Goal: Information Seeking & Learning: Learn about a topic

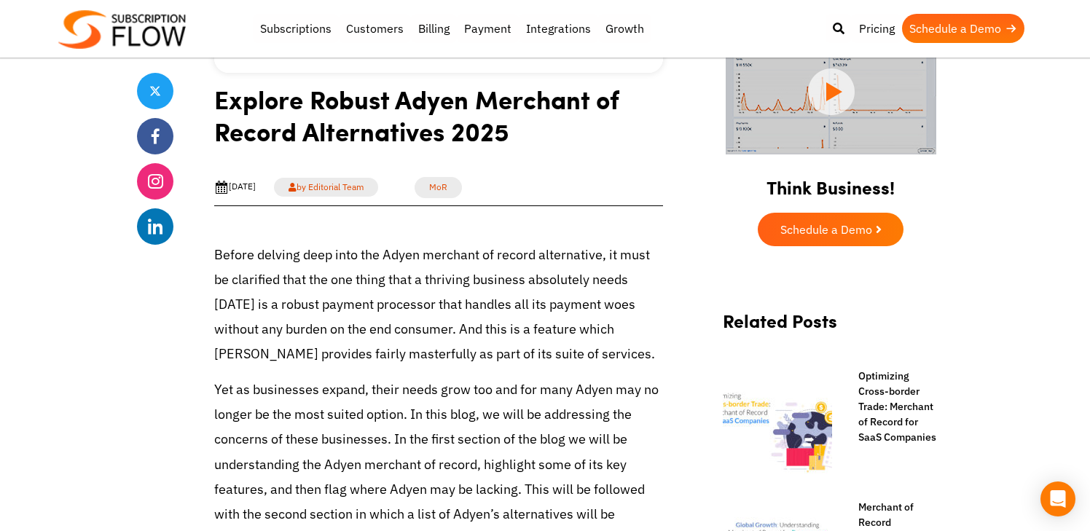
scroll to position [409, 0]
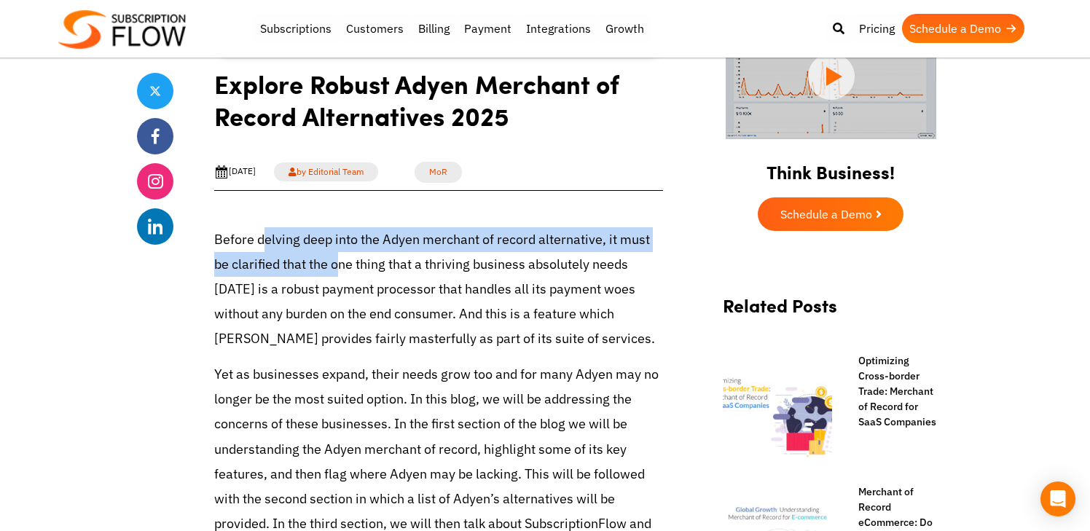
drag, startPoint x: 261, startPoint y: 236, endPoint x: 317, endPoint y: 262, distance: 61.9
click at [317, 262] on p "Before delving deep into the Adyen merchant of record alternative, it must be c…" at bounding box center [438, 289] width 449 height 125
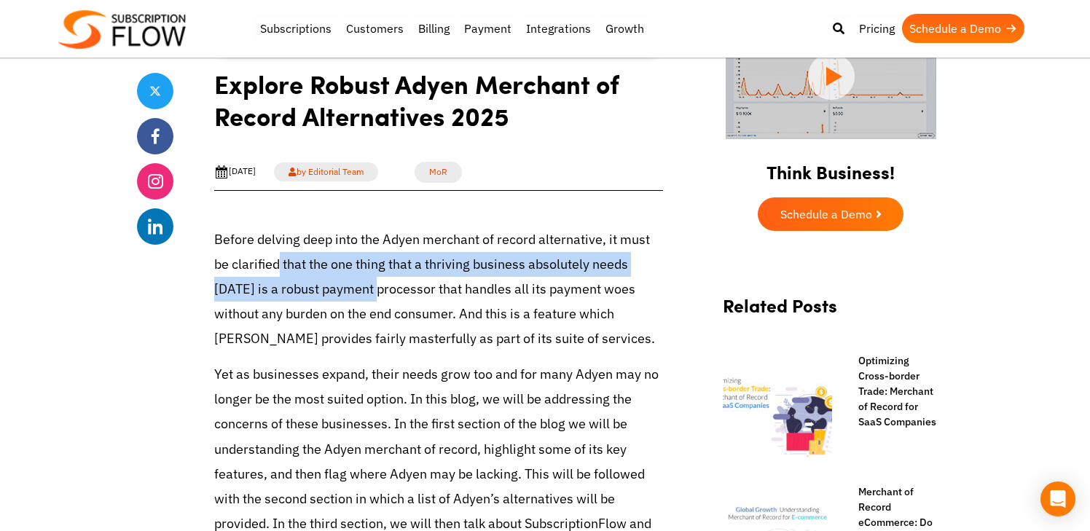
drag, startPoint x: 258, startPoint y: 262, endPoint x: 327, endPoint y: 294, distance: 76.3
click at [327, 294] on p "Before delving deep into the Adyen merchant of record alternative, it must be c…" at bounding box center [438, 289] width 449 height 125
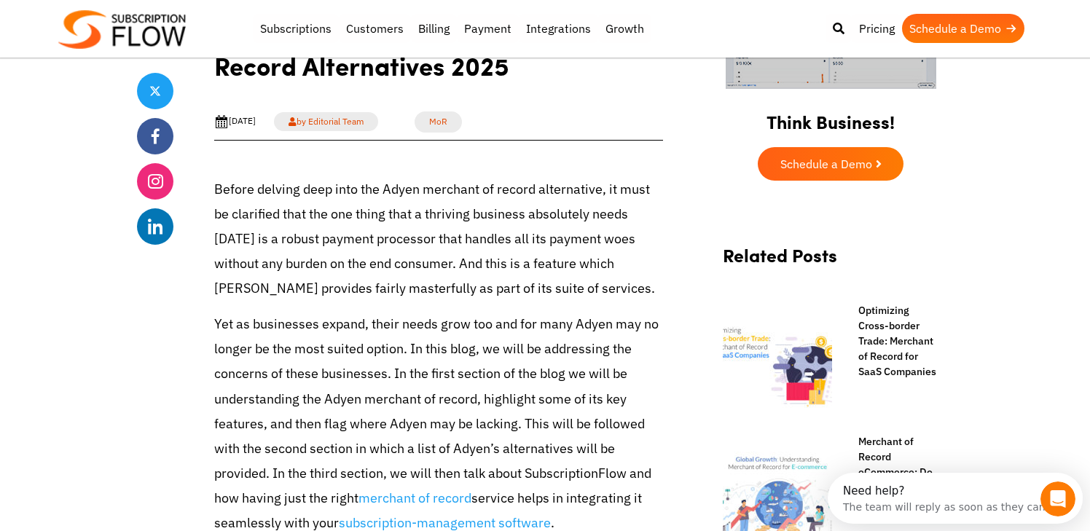
scroll to position [0, 0]
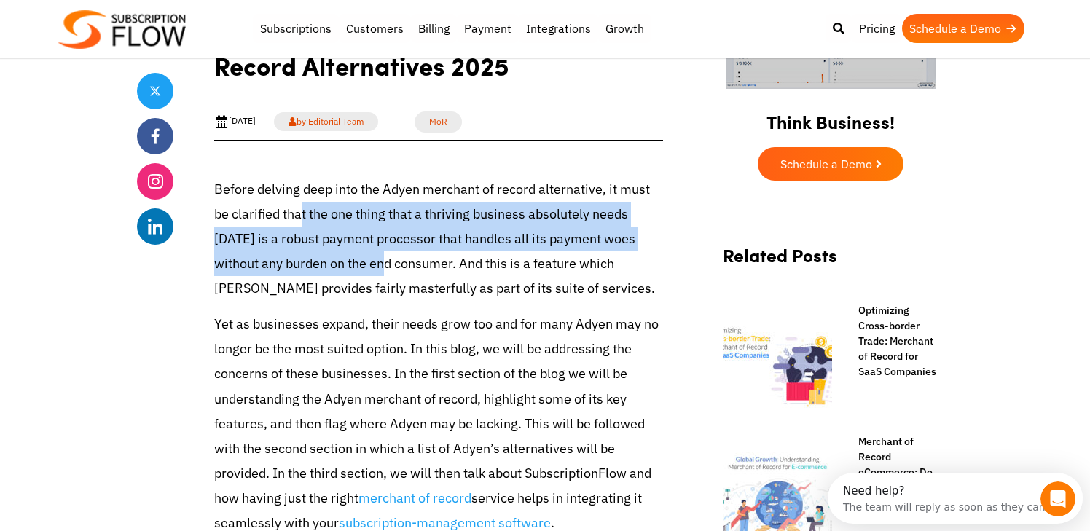
drag, startPoint x: 278, startPoint y: 203, endPoint x: 319, endPoint y: 264, distance: 73.5
click at [319, 264] on p "Before delving deep into the Adyen merchant of record alternative, it must be c…" at bounding box center [438, 239] width 449 height 125
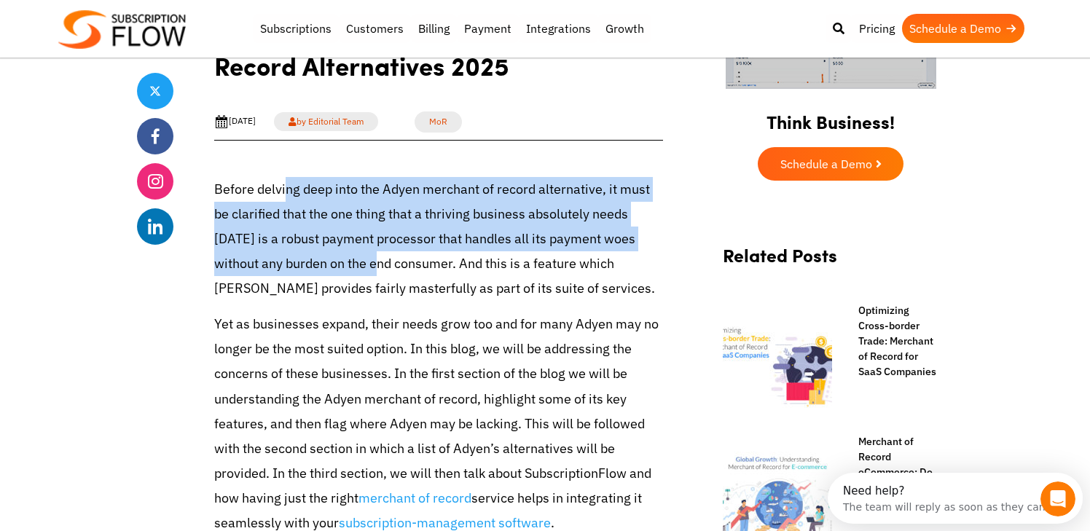
drag, startPoint x: 282, startPoint y: 197, endPoint x: 315, endPoint y: 264, distance: 74.9
click at [315, 264] on p "Before delving deep into the Adyen merchant of record alternative, it must be c…" at bounding box center [438, 239] width 449 height 125
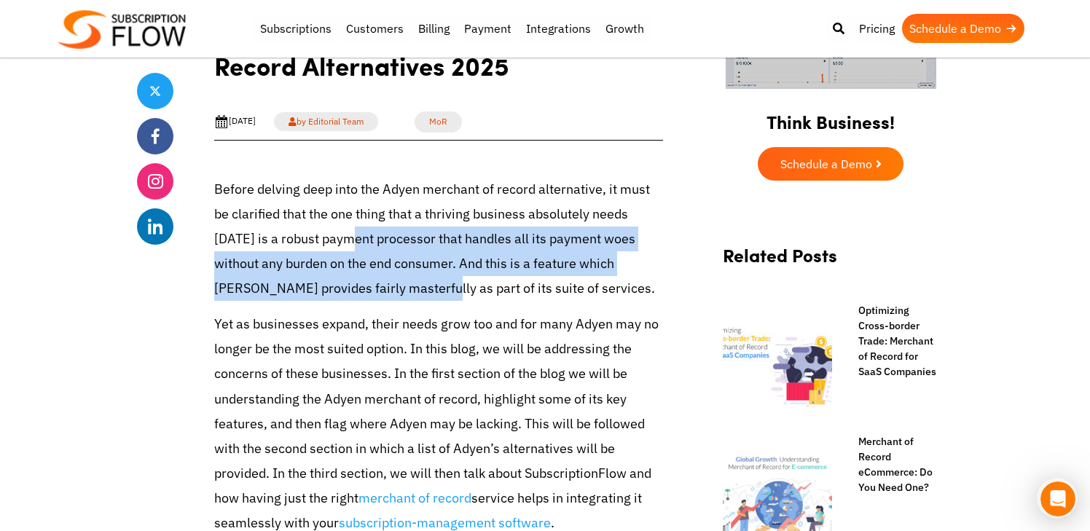
drag, startPoint x: 302, startPoint y: 240, endPoint x: 345, endPoint y: 285, distance: 61.3
click at [345, 285] on p "Before delving deep into the Adyen merchant of record alternative, it must be c…" at bounding box center [438, 239] width 449 height 125
click at [345, 284] on p "Before delving deep into the Adyen merchant of record alternative, it must be c…" at bounding box center [438, 239] width 449 height 125
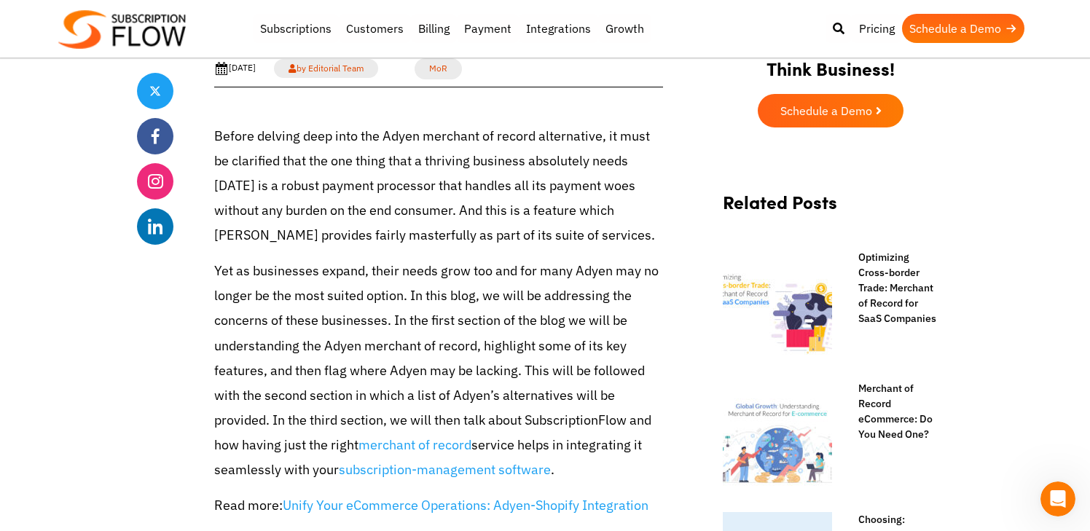
scroll to position [520, 0]
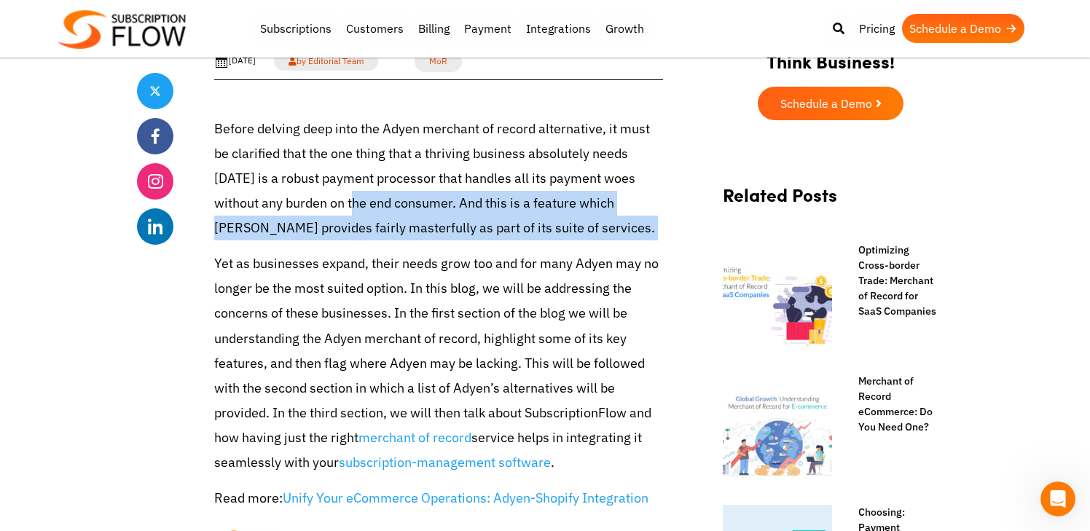
drag, startPoint x: 287, startPoint y: 203, endPoint x: 329, endPoint y: 247, distance: 60.8
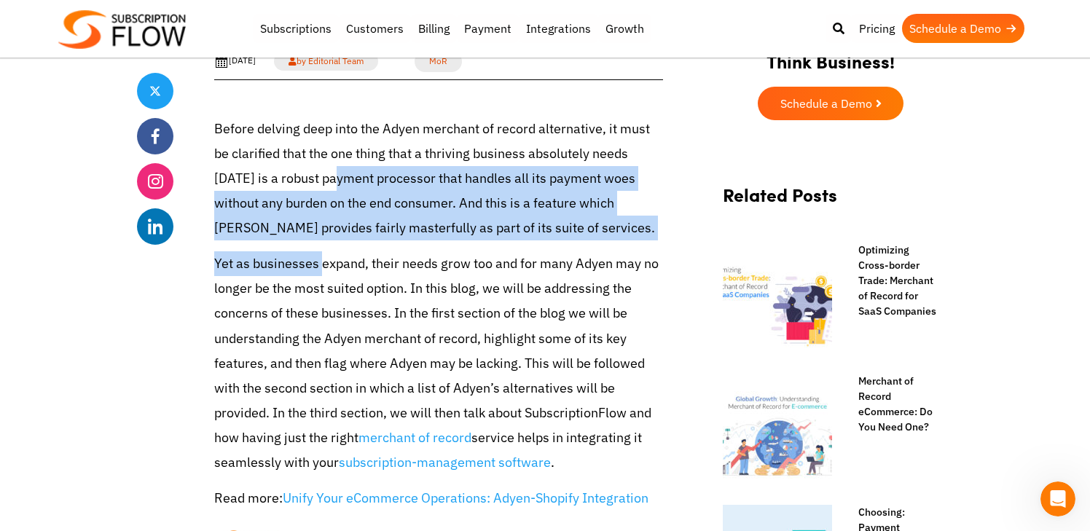
drag, startPoint x: 290, startPoint y: 185, endPoint x: 322, endPoint y: 260, distance: 81.6
click at [322, 260] on p "Yet as businesses expand, their needs grow too and for many Adyen may no longer…" at bounding box center [438, 363] width 449 height 224
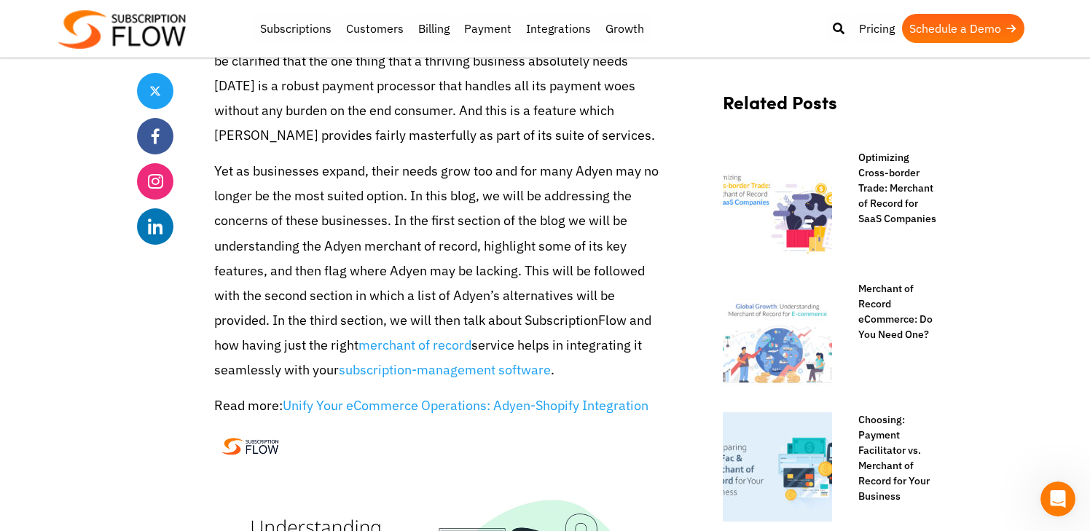
scroll to position [624, 0]
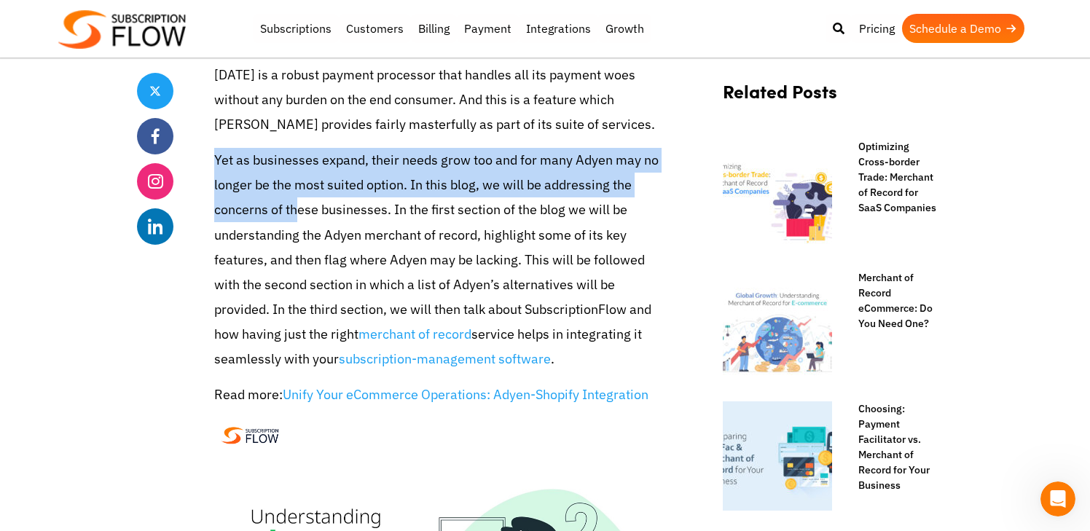
drag, startPoint x: 209, startPoint y: 157, endPoint x: 293, endPoint y: 200, distance: 93.8
click at [293, 200] on p "Yet as businesses expand, their needs grow too and for many Adyen may no longer…" at bounding box center [438, 260] width 449 height 224
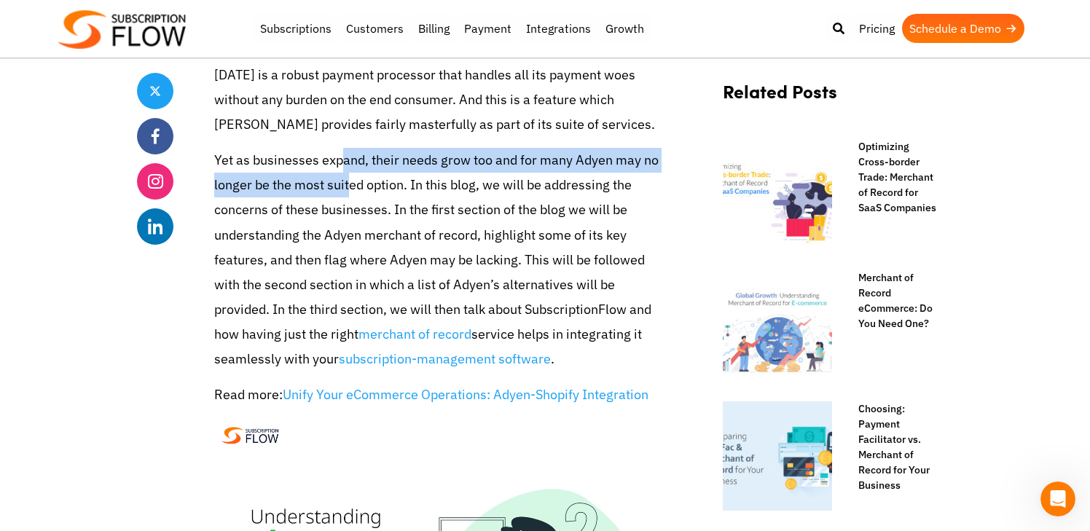
drag, startPoint x: 345, startPoint y: 156, endPoint x: 347, endPoint y: 195, distance: 39.4
click at [347, 195] on p "Yet as businesses expand, their needs grow too and for many Adyen may no longer…" at bounding box center [438, 260] width 449 height 224
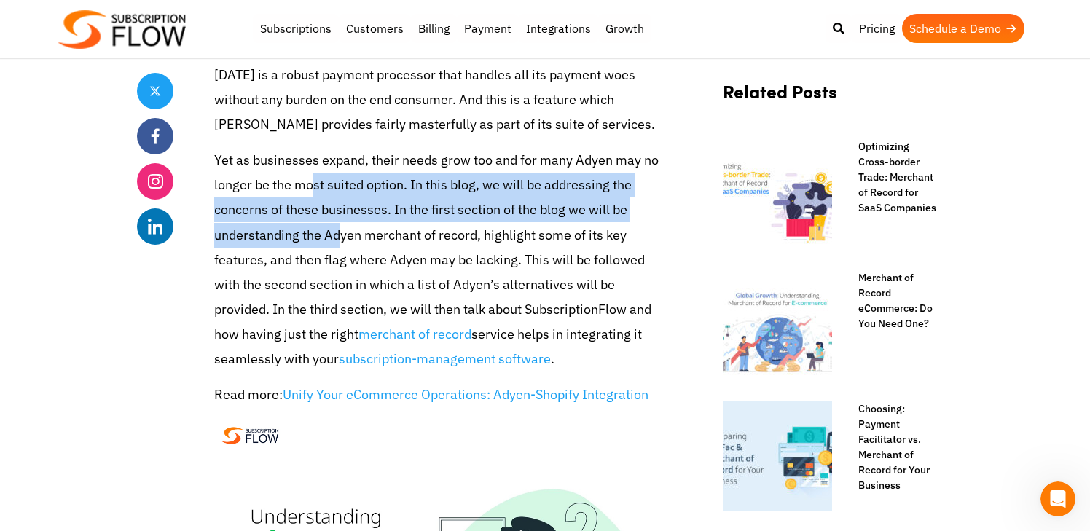
drag, startPoint x: 310, startPoint y: 180, endPoint x: 335, endPoint y: 235, distance: 60.3
click at [335, 235] on p "Yet as businesses expand, their needs grow too and for many Adyen may no longer…" at bounding box center [438, 260] width 449 height 224
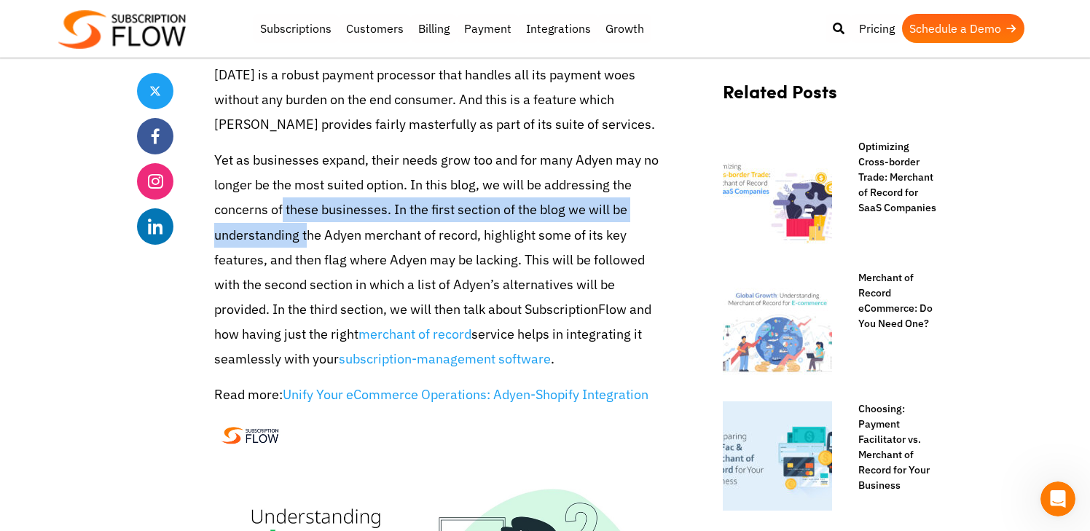
drag, startPoint x: 282, startPoint y: 203, endPoint x: 307, endPoint y: 240, distance: 44.6
click at [307, 240] on p "Yet as businesses expand, their needs grow too and for many Adyen may no longer…" at bounding box center [438, 260] width 449 height 224
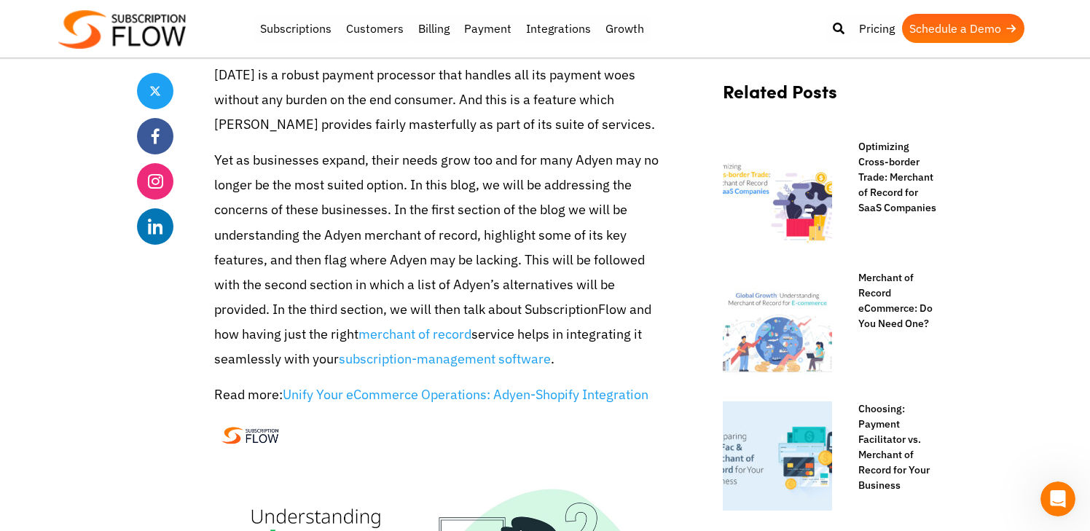
click at [308, 240] on p "Yet as businesses expand, their needs grow too and for many Adyen may no longer…" at bounding box center [438, 260] width 449 height 224
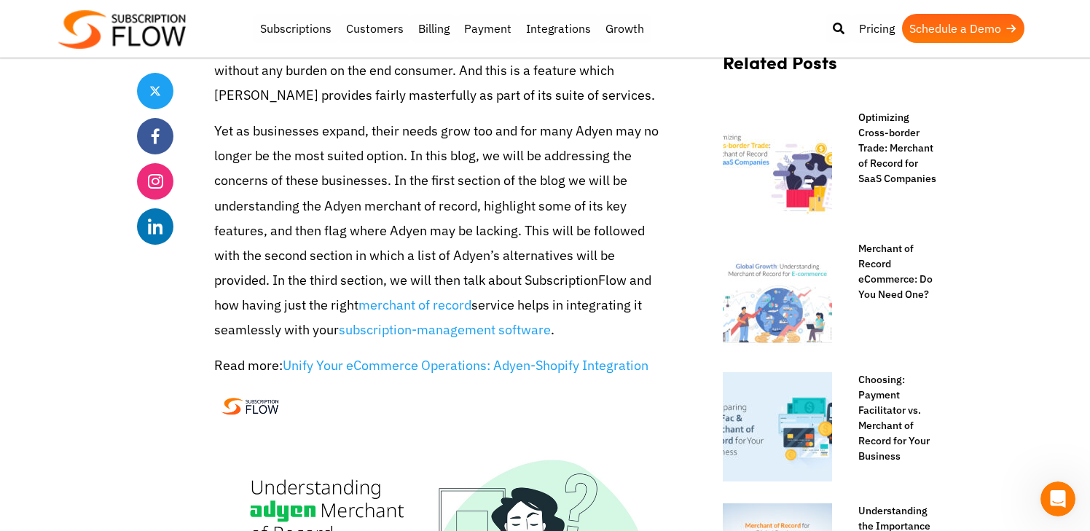
scroll to position [664, 0]
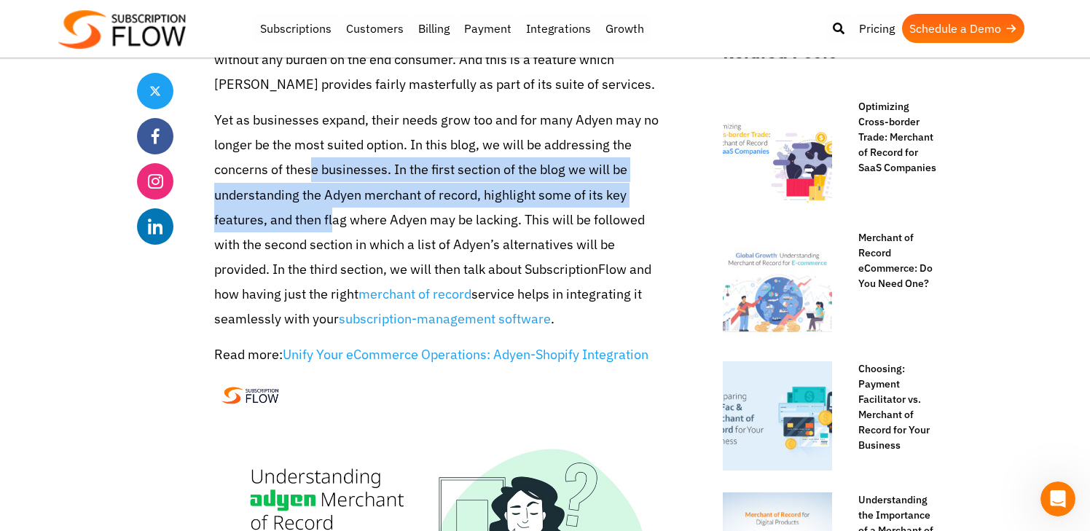
drag, startPoint x: 310, startPoint y: 176, endPoint x: 331, endPoint y: 212, distance: 41.9
click at [331, 212] on p "Yet as businesses expand, their needs grow too and for many Adyen may no longer…" at bounding box center [438, 220] width 449 height 224
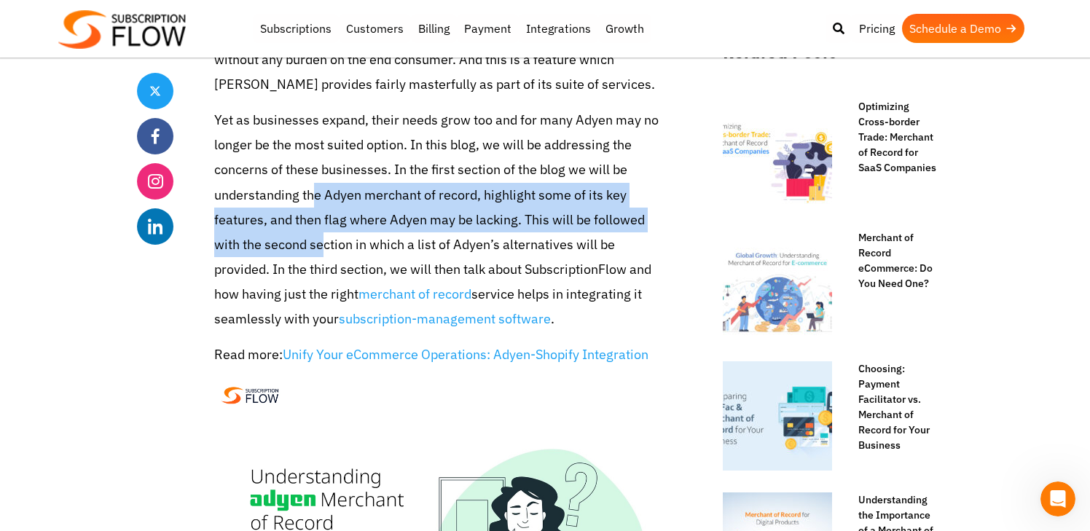
drag, startPoint x: 311, startPoint y: 197, endPoint x: 321, endPoint y: 234, distance: 38.3
click at [321, 234] on p "Yet as businesses expand, their needs grow too and for many Adyen may no longer…" at bounding box center [438, 220] width 449 height 224
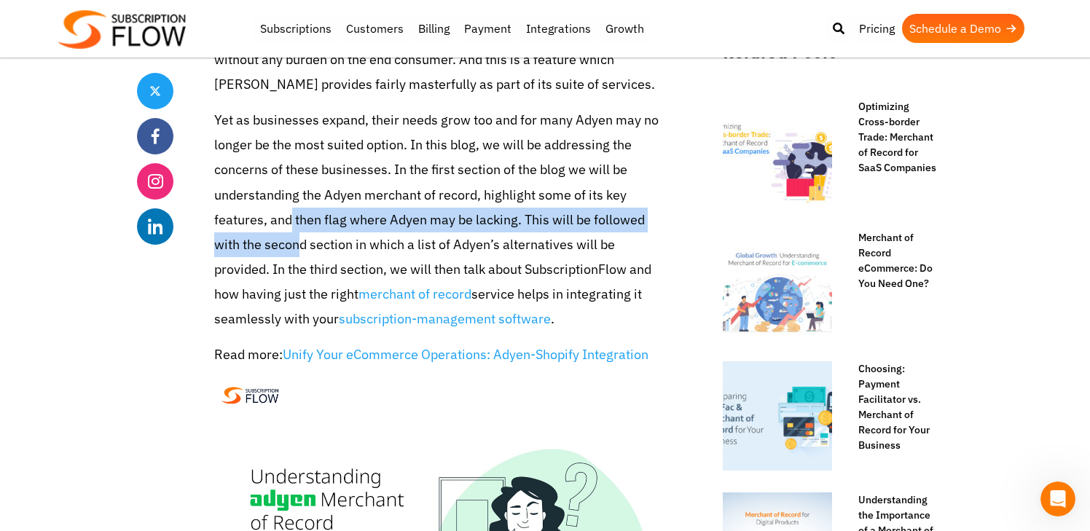
drag, startPoint x: 291, startPoint y: 218, endPoint x: 301, endPoint y: 249, distance: 32.9
click at [301, 249] on p "Yet as businesses expand, their needs grow too and for many Adyen may no longer…" at bounding box center [438, 220] width 449 height 224
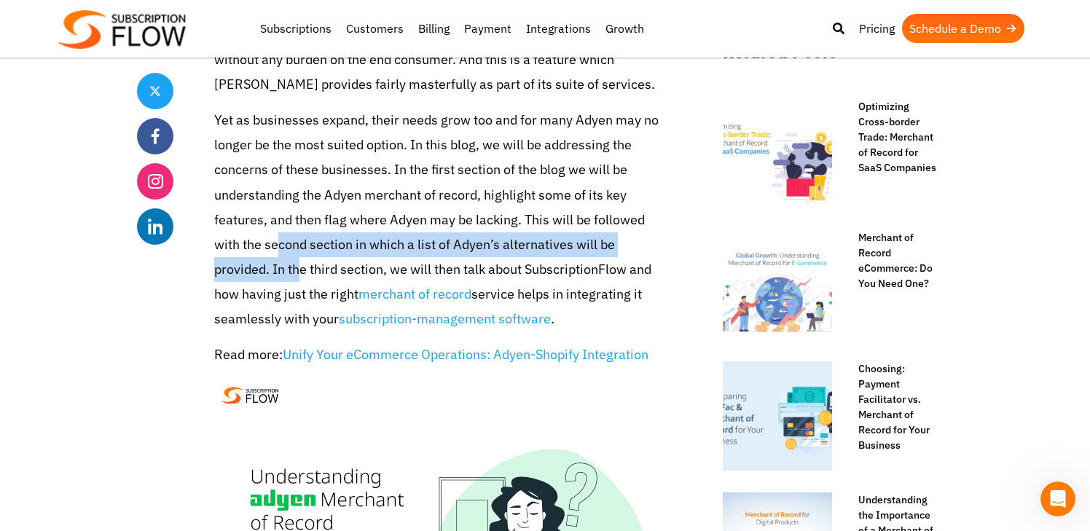
drag, startPoint x: 275, startPoint y: 238, endPoint x: 300, endPoint y: 268, distance: 38.8
click at [300, 268] on p "Yet as businesses expand, their needs grow too and for many Adyen may no longer…" at bounding box center [438, 220] width 449 height 224
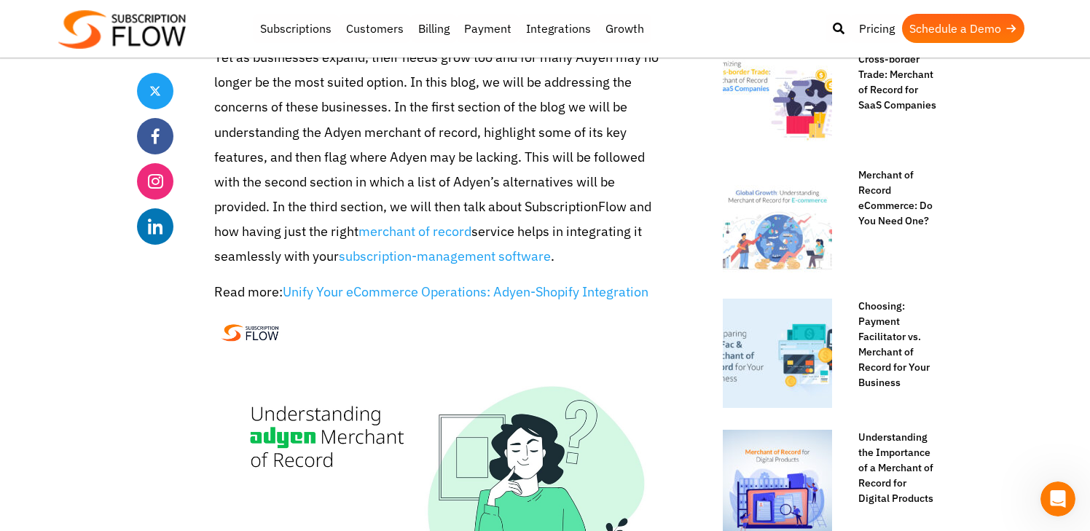
scroll to position [727, 0]
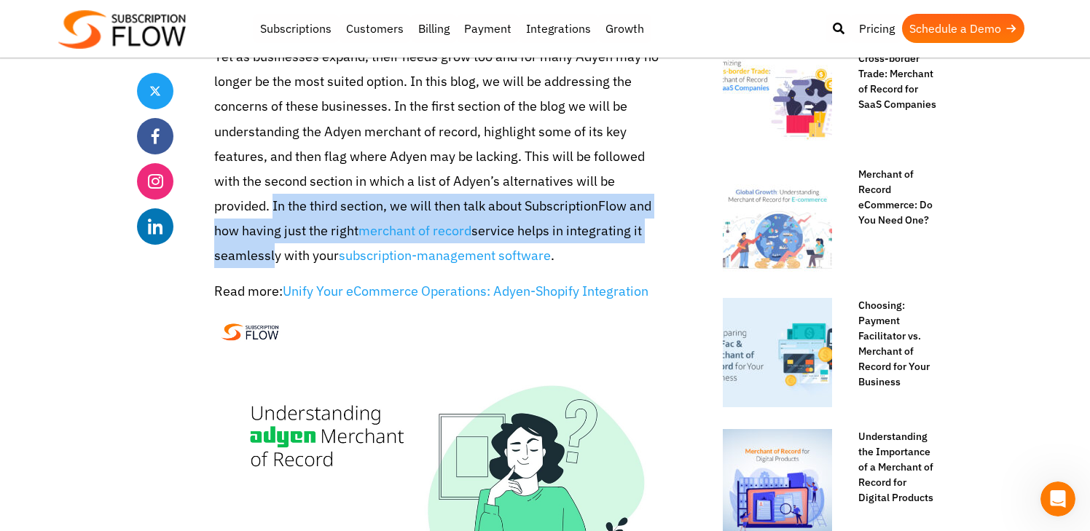
drag, startPoint x: 272, startPoint y: 206, endPoint x: 269, endPoint y: 259, distance: 52.5
click at [269, 259] on p "Yet as businesses expand, their needs grow too and for many Adyen may no longer…" at bounding box center [438, 156] width 449 height 224
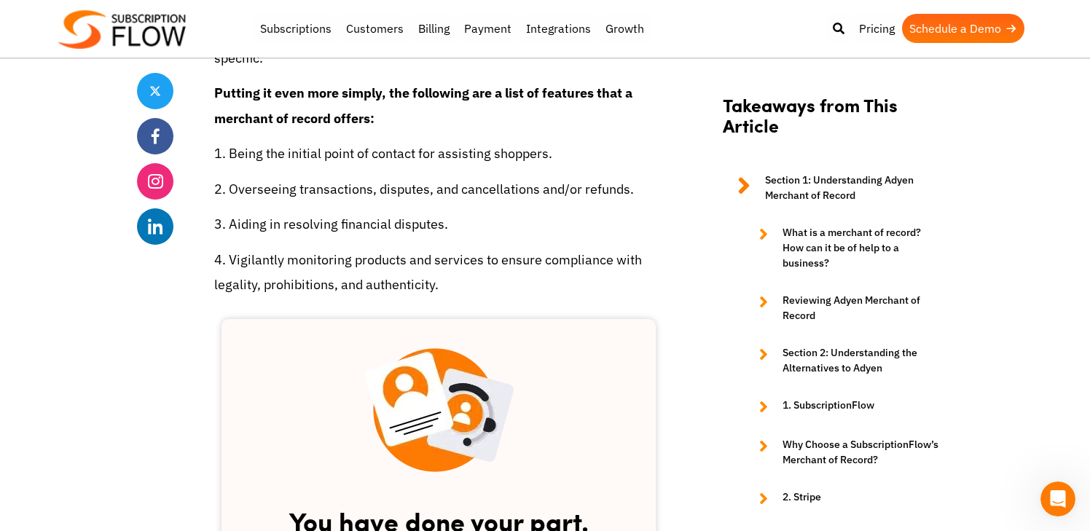
scroll to position [1615, 0]
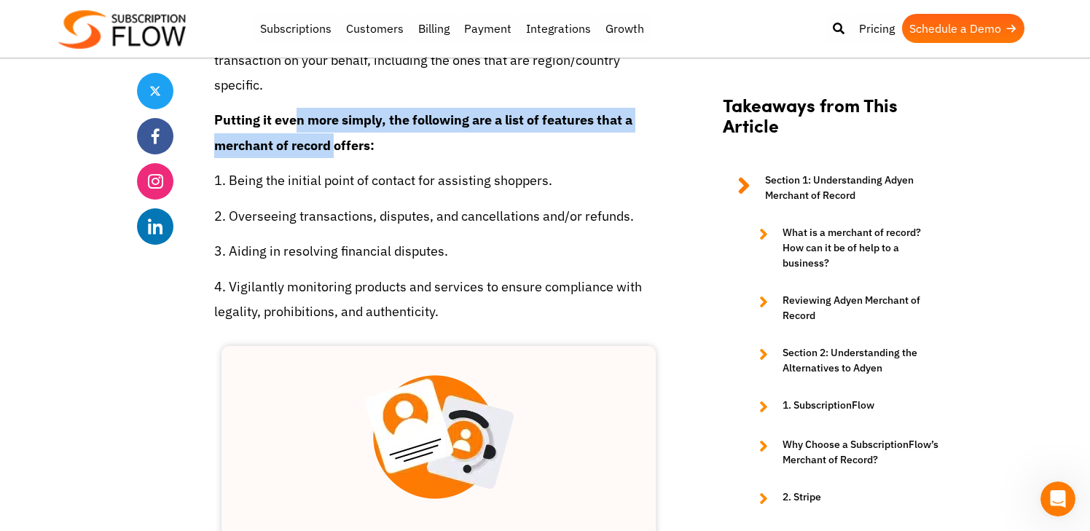
drag, startPoint x: 299, startPoint y: 124, endPoint x: 337, endPoint y: 149, distance: 46.3
click at [337, 149] on strong "Putting it even more simply, the following are a list of features that a mercha…" at bounding box center [423, 132] width 418 height 42
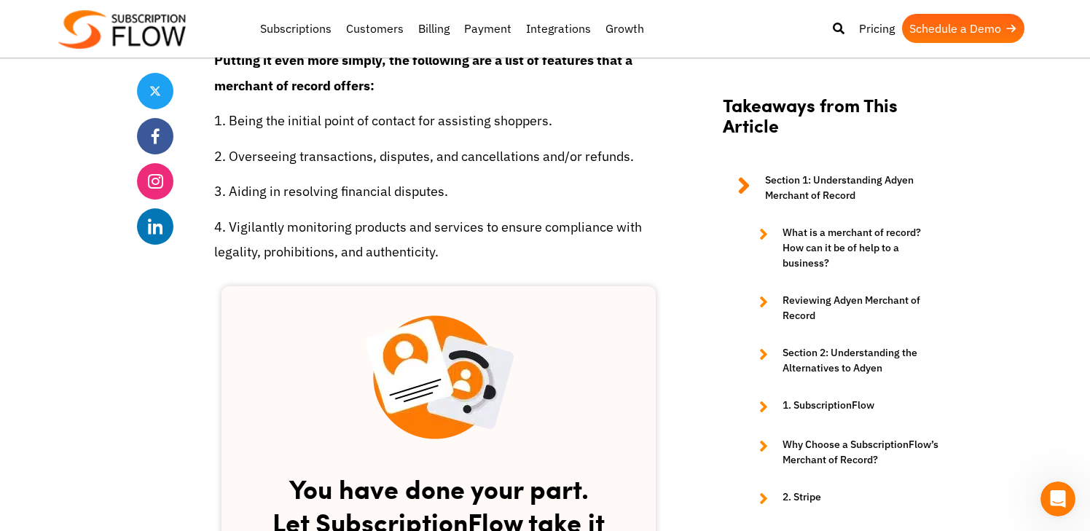
scroll to position [1682, 0]
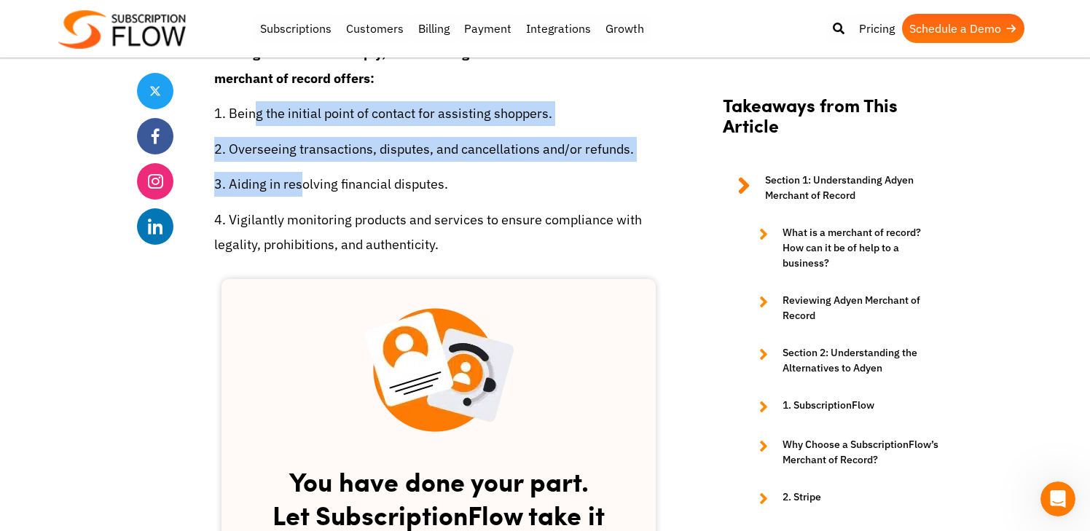
drag, startPoint x: 252, startPoint y: 114, endPoint x: 299, endPoint y: 191, distance: 90.0
click at [299, 191] on p "3. Aiding in resolving financial disputes." at bounding box center [438, 184] width 449 height 25
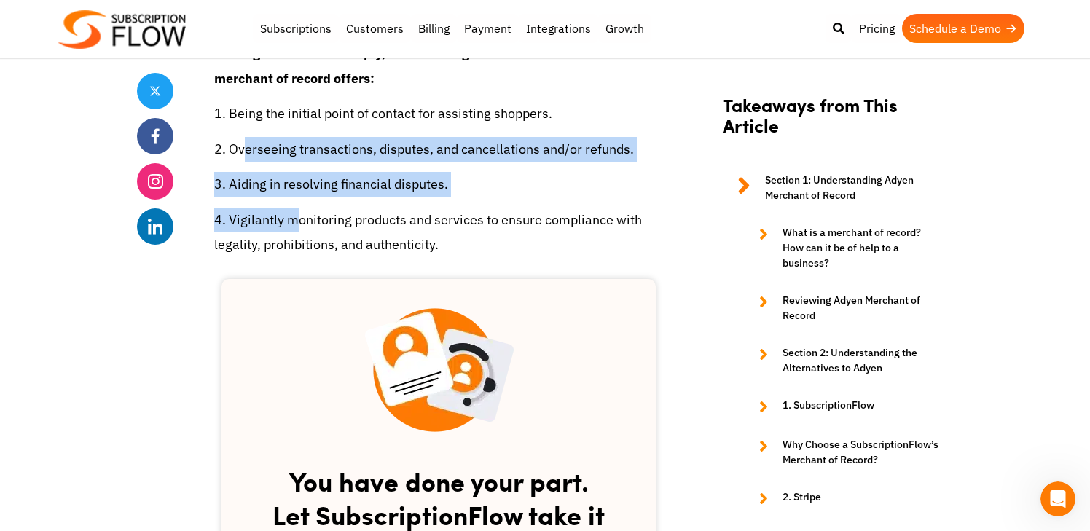
drag, startPoint x: 243, startPoint y: 157, endPoint x: 298, endPoint y: 221, distance: 84.2
click at [298, 221] on p "4. Vigilantly monitoring products and services to ensure compliance with legali…" at bounding box center [438, 233] width 449 height 50
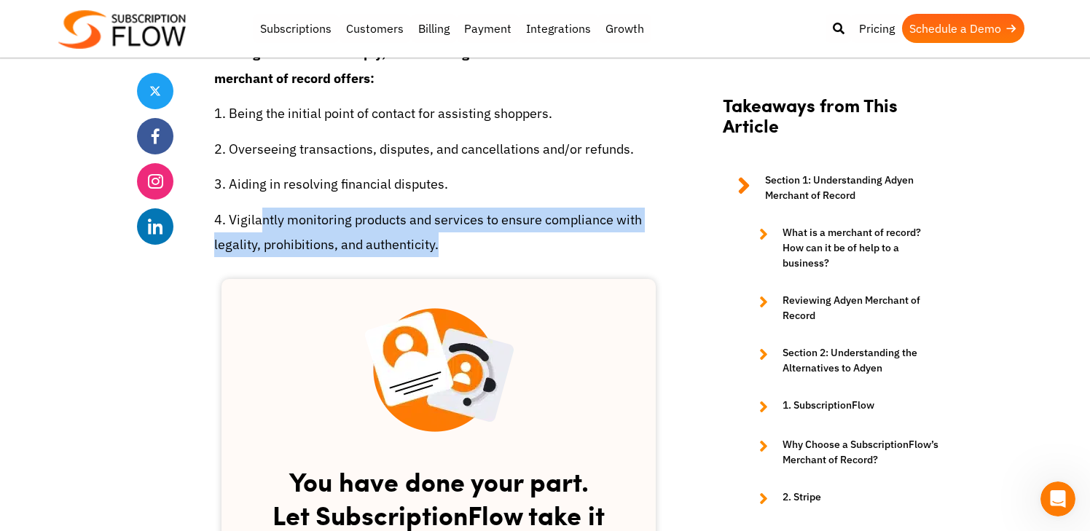
drag, startPoint x: 259, startPoint y: 221, endPoint x: 451, endPoint y: 234, distance: 192.8
click at [451, 234] on p "4. Vigilantly monitoring products and services to ensure compliance with legali…" at bounding box center [438, 233] width 449 height 50
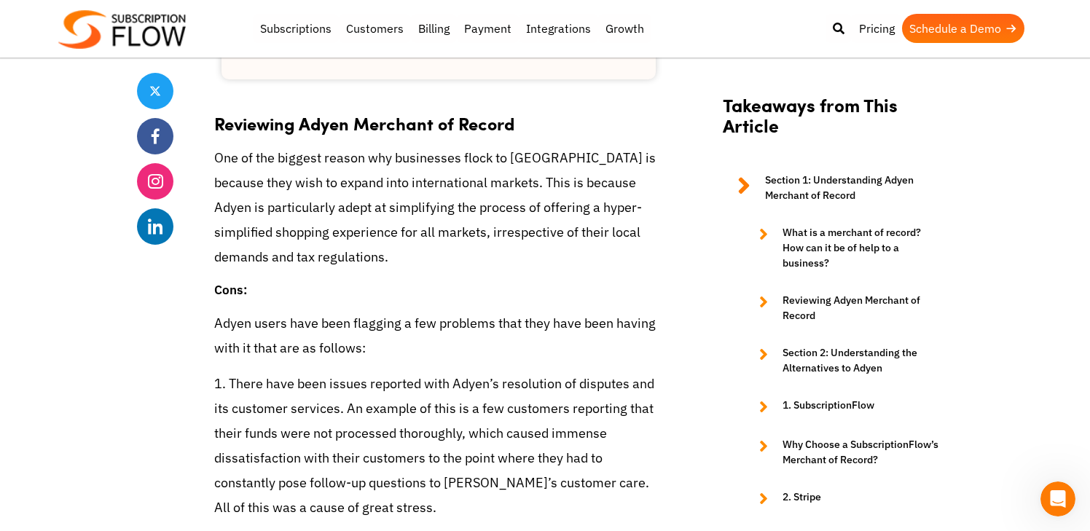
scroll to position [2308, 0]
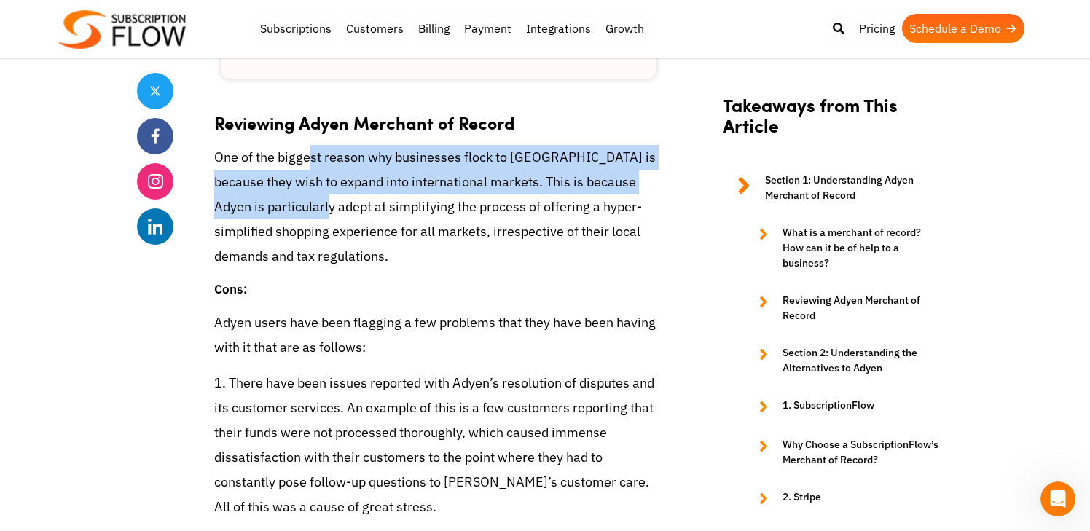
drag, startPoint x: 310, startPoint y: 161, endPoint x: 339, endPoint y: 199, distance: 47.3
click at [339, 199] on p "One of the biggest reason why businesses flock to [GEOGRAPHIC_DATA] is because …" at bounding box center [438, 207] width 449 height 125
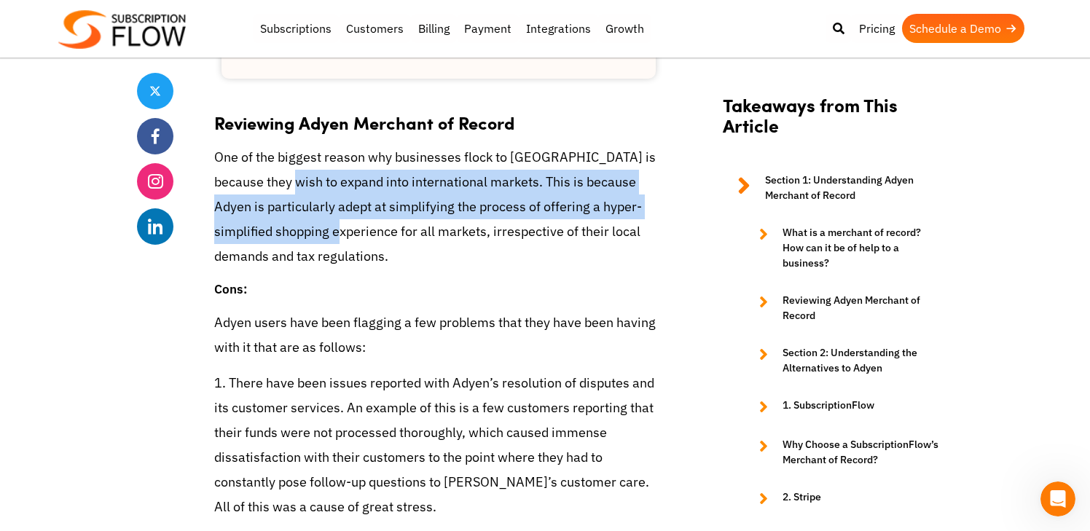
drag, startPoint x: 288, startPoint y: 180, endPoint x: 348, endPoint y: 232, distance: 79.0
click at [348, 232] on p "One of the biggest reason why businesses flock to [GEOGRAPHIC_DATA] is because …" at bounding box center [438, 207] width 449 height 125
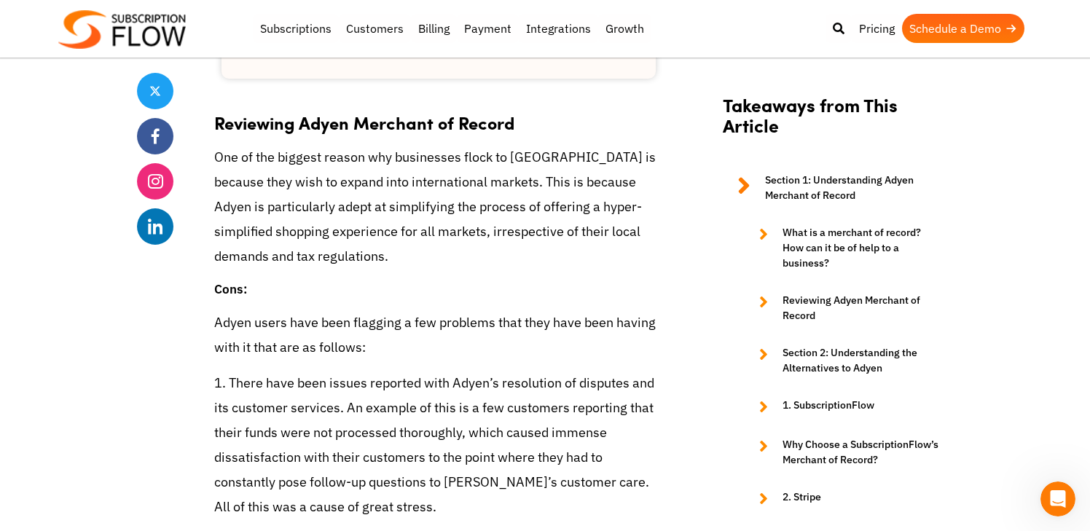
drag, startPoint x: 284, startPoint y: 195, endPoint x: 319, endPoint y: 248, distance: 63.0
click at [319, 248] on p "One of the biggest reason why businesses flock to [GEOGRAPHIC_DATA] is because …" at bounding box center [438, 207] width 449 height 125
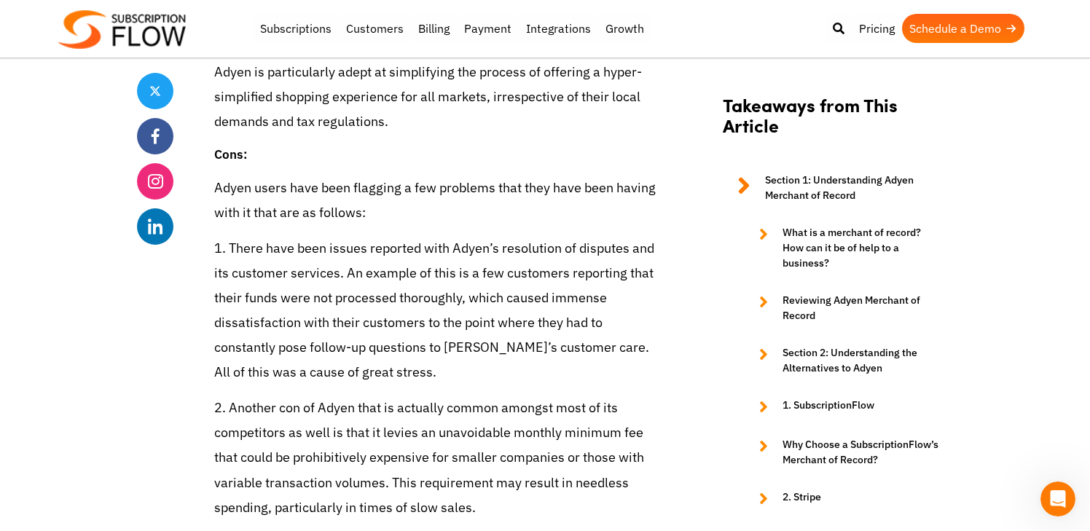
scroll to position [2453, 0]
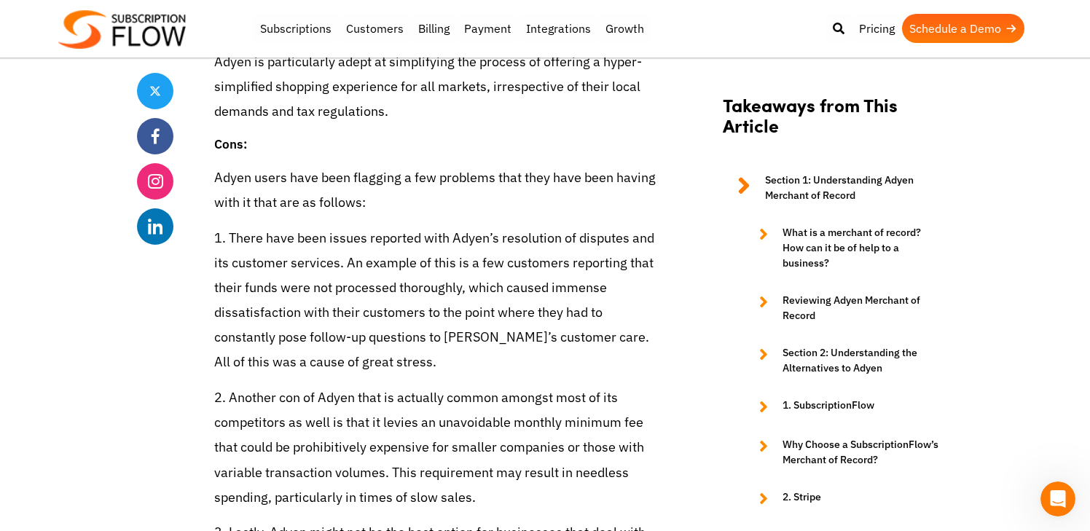
drag, startPoint x: 259, startPoint y: 176, endPoint x: 358, endPoint y: 198, distance: 101.4
click at [358, 198] on p "Adyen users have been flagging a few problems that they have been having with i…" at bounding box center [438, 190] width 449 height 50
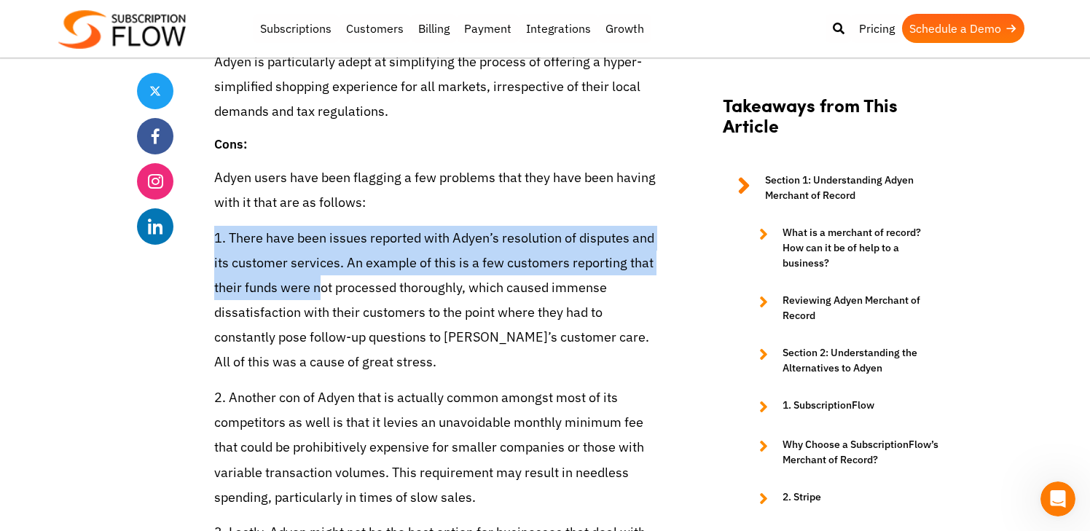
drag, startPoint x: 211, startPoint y: 236, endPoint x: 316, endPoint y: 291, distance: 118.3
click at [316, 291] on p "1. There have been issues reported with Adyen’s resolution of disputes and its …" at bounding box center [438, 300] width 449 height 149
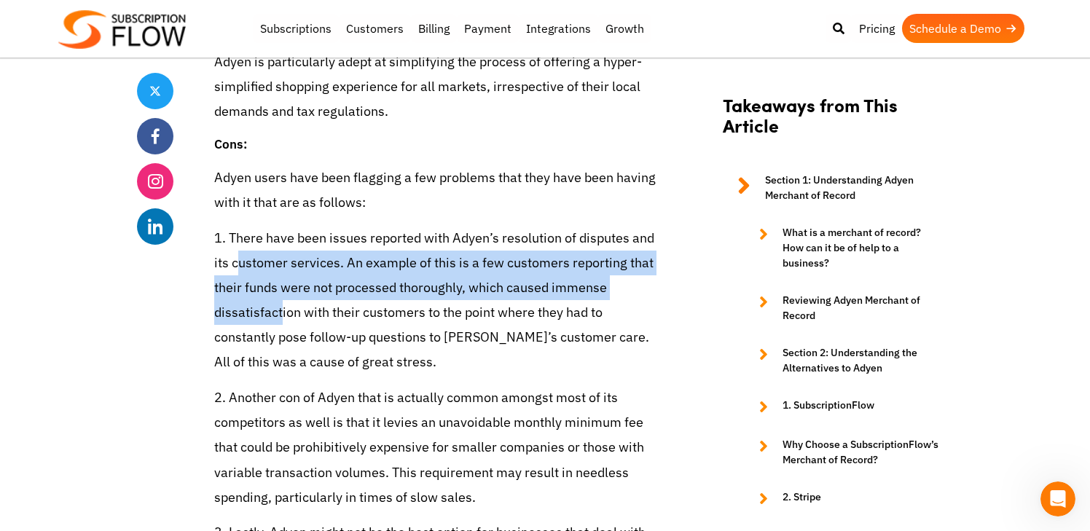
drag, startPoint x: 237, startPoint y: 256, endPoint x: 278, endPoint y: 310, distance: 68.2
click at [278, 310] on p "1. There have been issues reported with Adyen’s resolution of disputes and its …" at bounding box center [438, 300] width 449 height 149
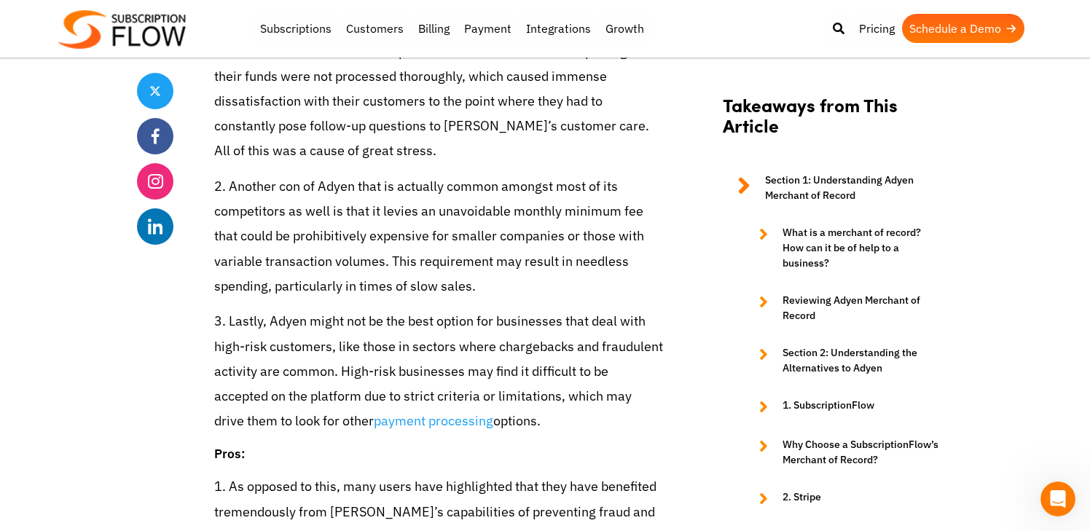
scroll to position [2669, 0]
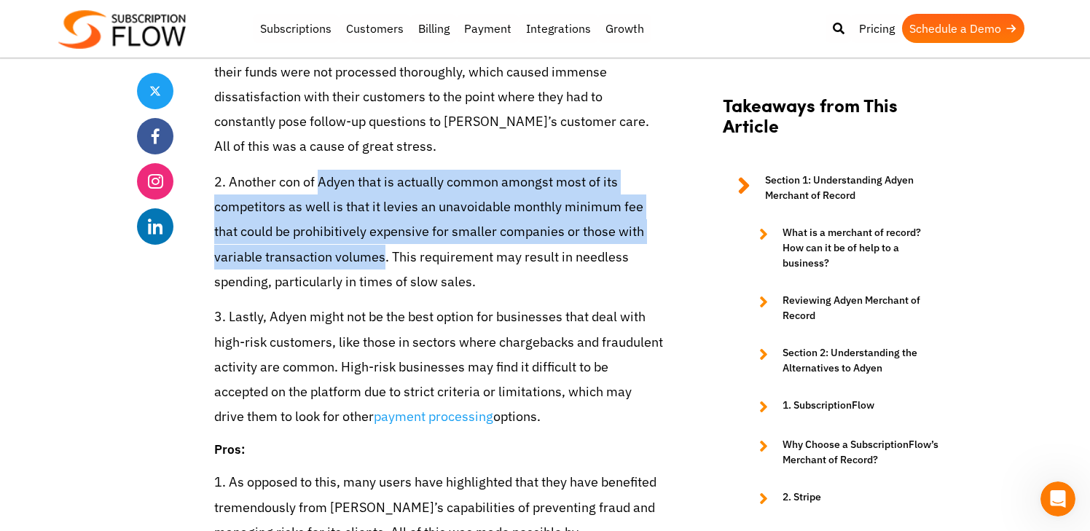
drag, startPoint x: 317, startPoint y: 192, endPoint x: 329, endPoint y: 264, distance: 73.2
click at [329, 264] on p "2. Another con of Adyen that is actually common amongst most of its competitors…" at bounding box center [438, 232] width 449 height 125
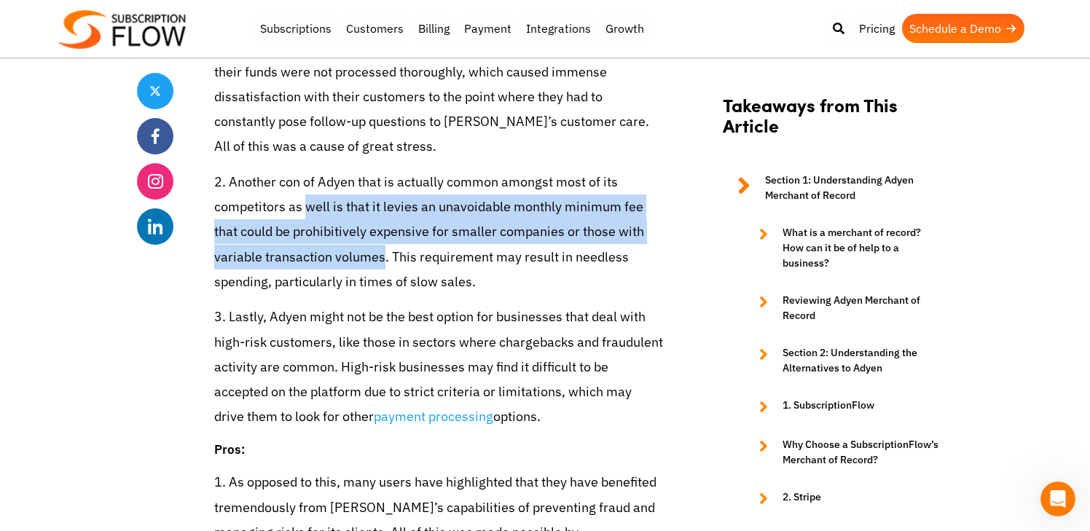
drag, startPoint x: 307, startPoint y: 216, endPoint x: 331, endPoint y: 262, distance: 51.8
click at [331, 262] on p "2. Another con of Adyen that is actually common amongst most of its competitors…" at bounding box center [438, 232] width 449 height 125
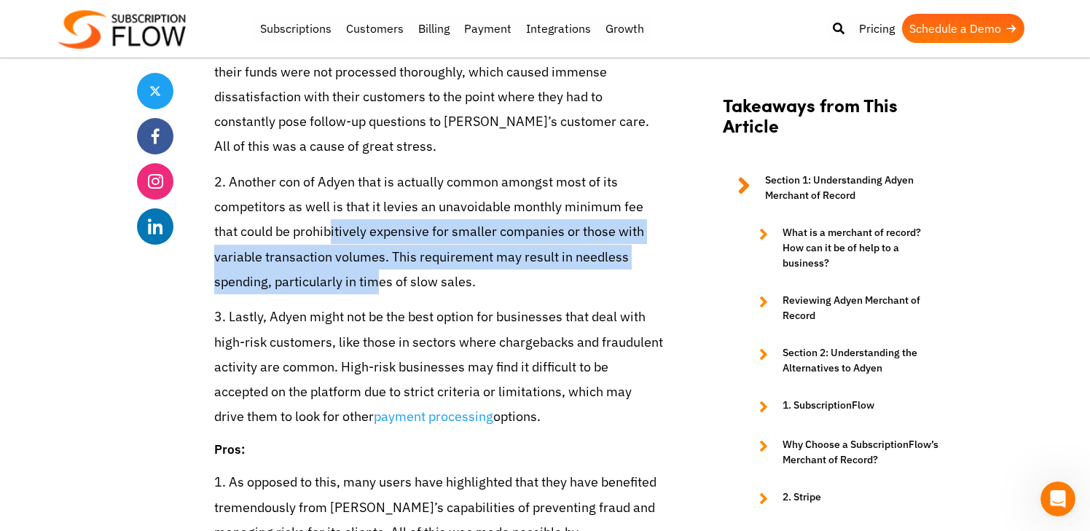
drag, startPoint x: 300, startPoint y: 226, endPoint x: 316, endPoint y: 278, distance: 54.8
click at [316, 278] on p "2. Another con of Adyen that is actually common amongst most of its competitors…" at bounding box center [438, 232] width 449 height 125
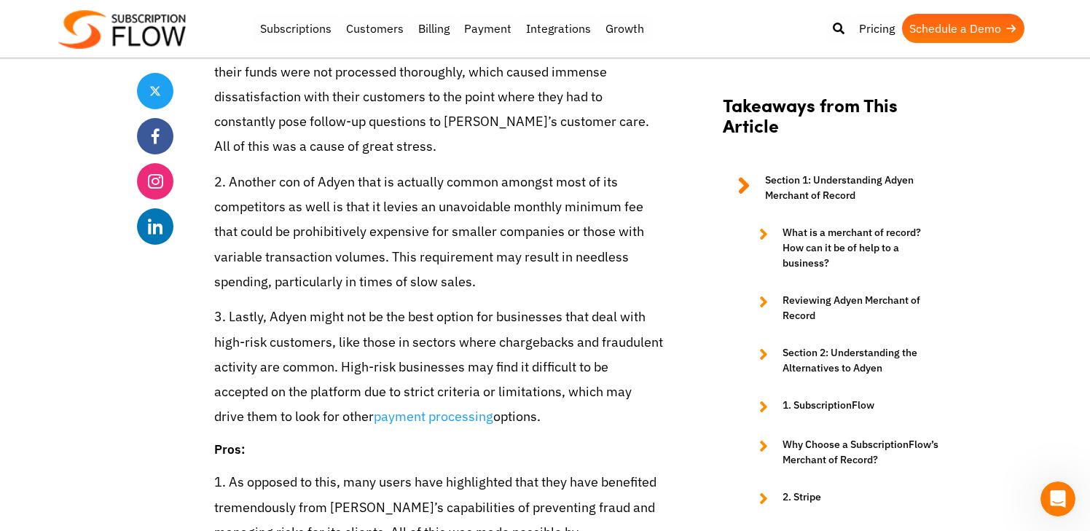
click at [316, 278] on p "2. Another con of Adyen that is actually common amongst most of its competitors…" at bounding box center [438, 232] width 449 height 125
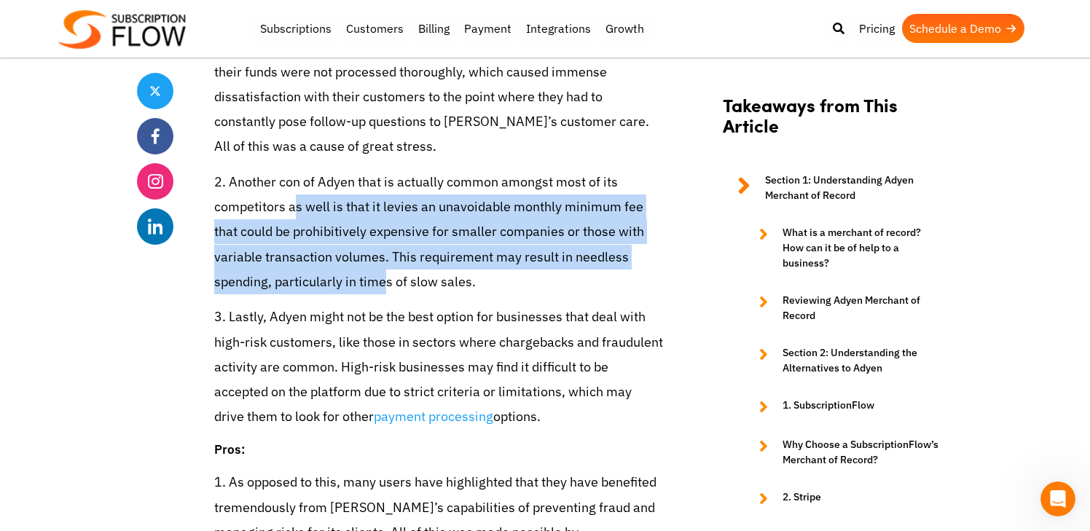
drag, startPoint x: 294, startPoint y: 219, endPoint x: 321, endPoint y: 274, distance: 60.6
click at [321, 274] on p "2. Another con of Adyen that is actually common amongst most of its competitors…" at bounding box center [438, 232] width 449 height 125
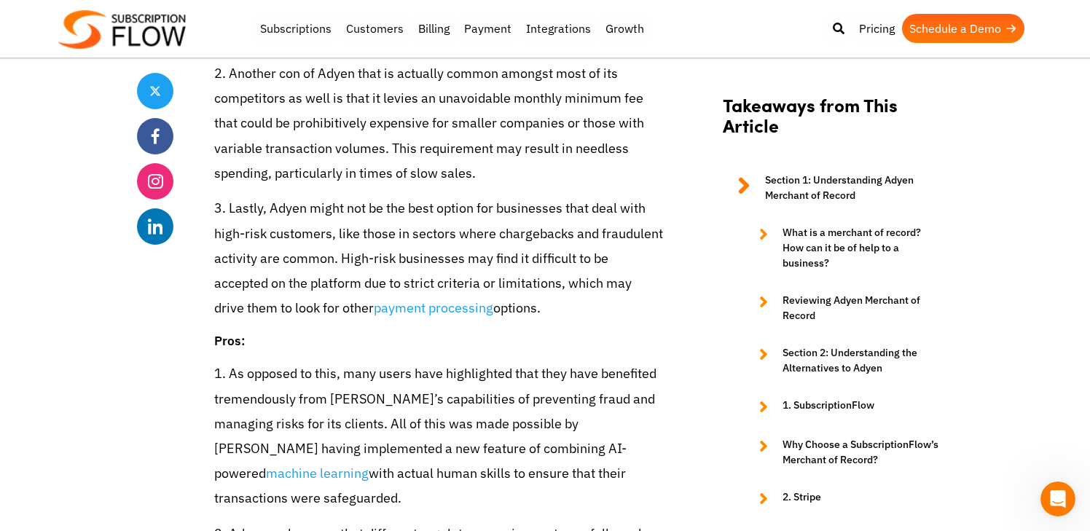
scroll to position [2785, 0]
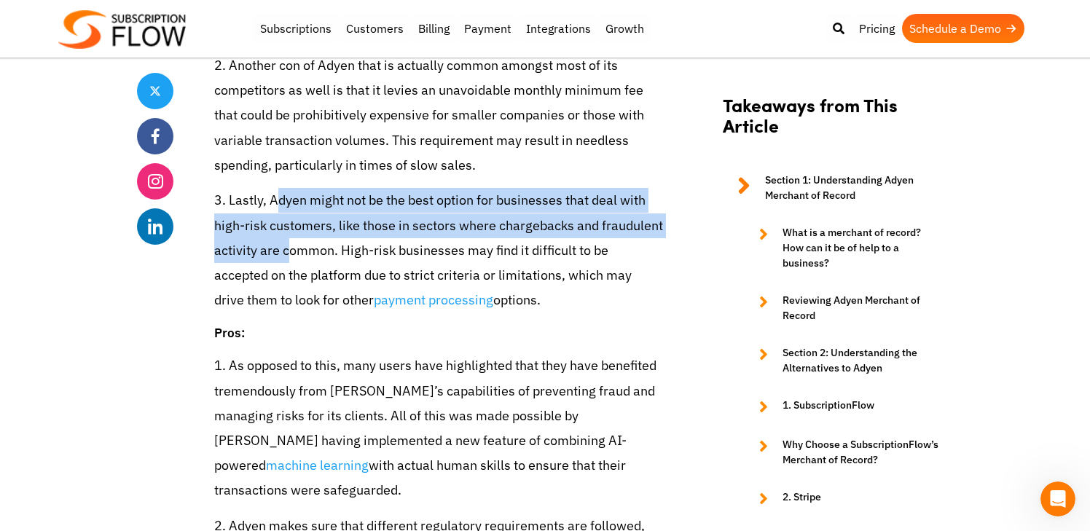
drag, startPoint x: 274, startPoint y: 206, endPoint x: 290, endPoint y: 240, distance: 37.1
click at [290, 240] on p "3. Lastly, Adyen might not be the best option for businesses that deal with hig…" at bounding box center [438, 250] width 449 height 125
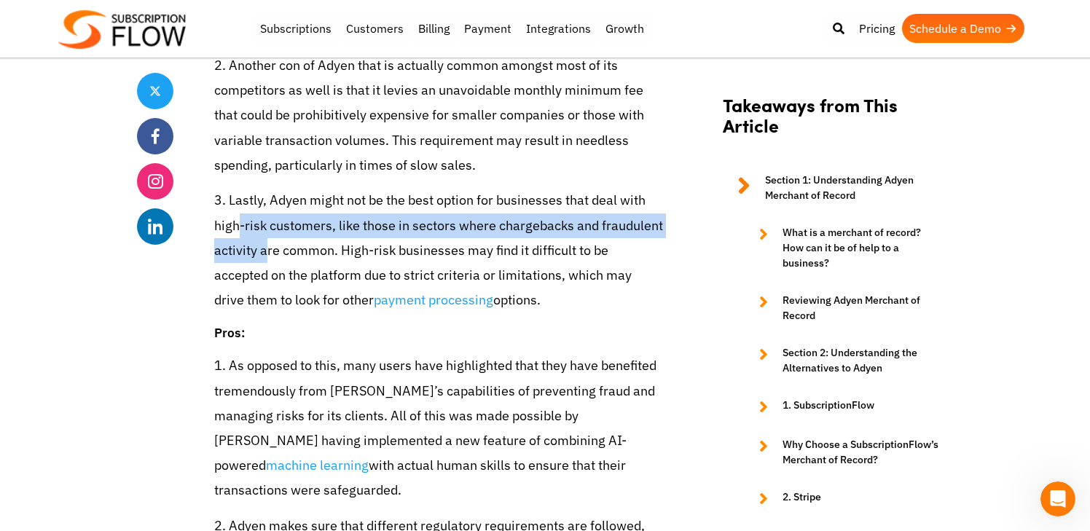
drag, startPoint x: 240, startPoint y: 224, endPoint x: 264, endPoint y: 262, distance: 44.9
click at [264, 262] on p "3. Lastly, Adyen might not be the best option for businesses that deal with hig…" at bounding box center [438, 250] width 449 height 125
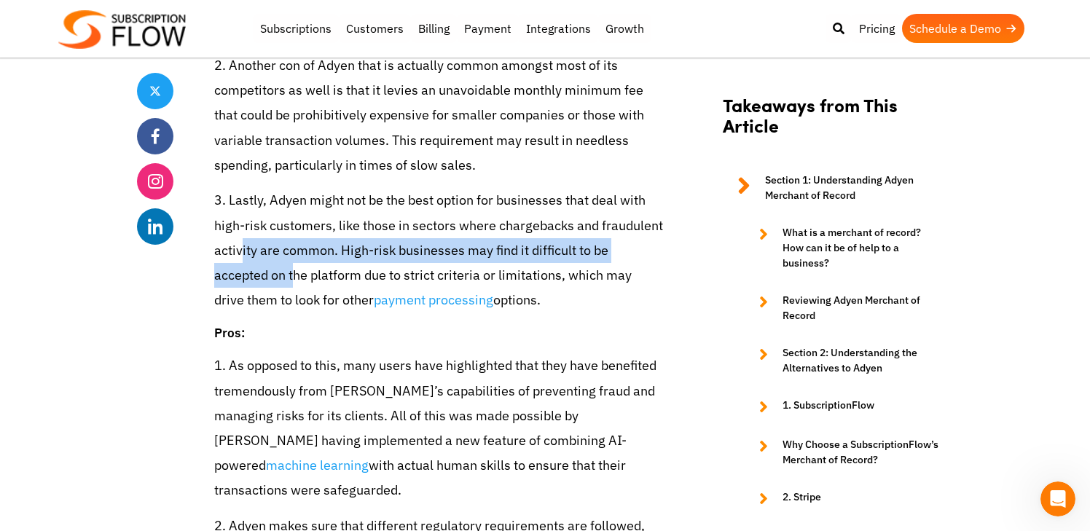
drag, startPoint x: 238, startPoint y: 243, endPoint x: 238, endPoint y: 276, distance: 32.8
click at [238, 276] on p "3. Lastly, Adyen might not be the best option for businesses that deal with hig…" at bounding box center [438, 250] width 449 height 125
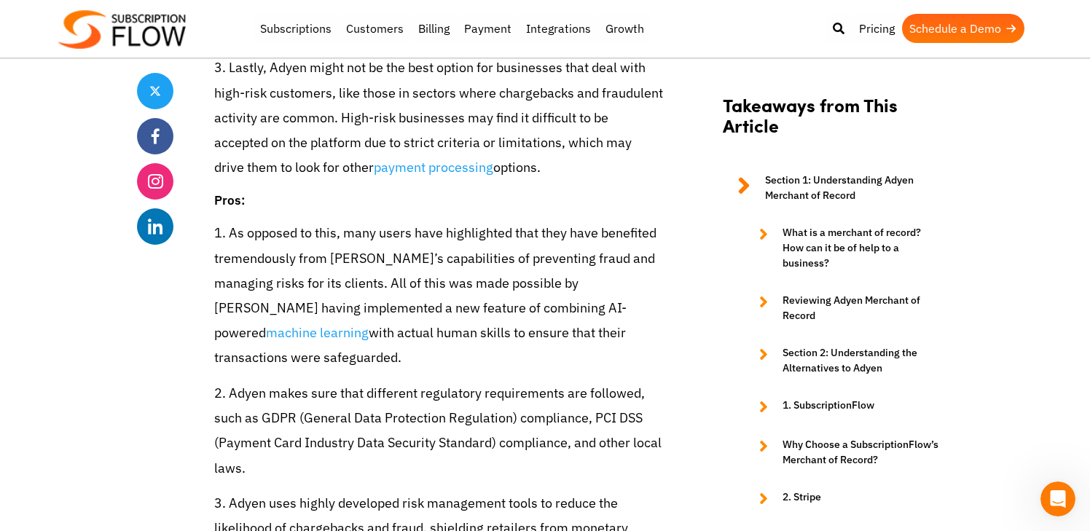
scroll to position [2936, 0]
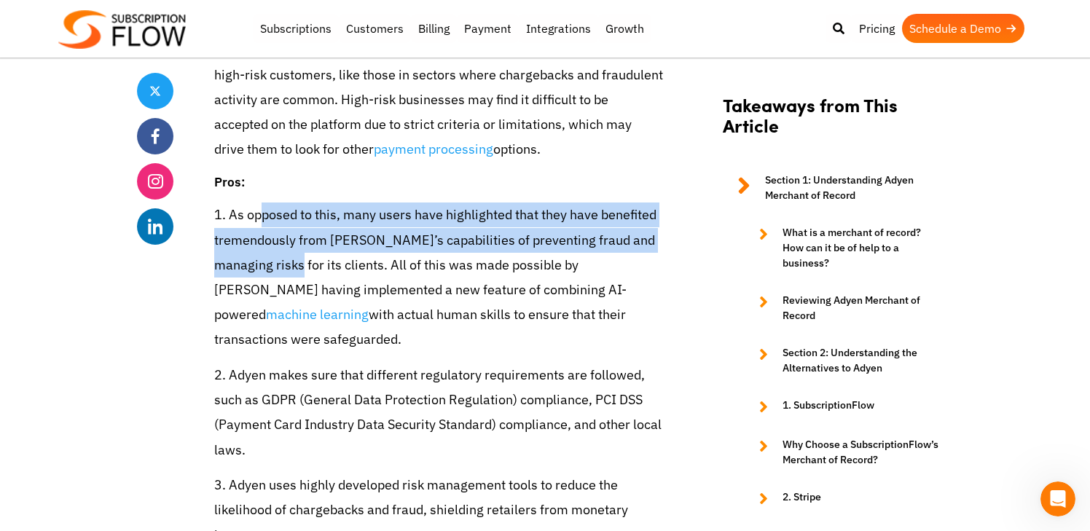
drag, startPoint x: 259, startPoint y: 207, endPoint x: 276, endPoint y: 276, distance: 71.4
click at [276, 276] on p "1. As opposed to this, many users have highlighted that they have benefited tre…" at bounding box center [438, 277] width 449 height 149
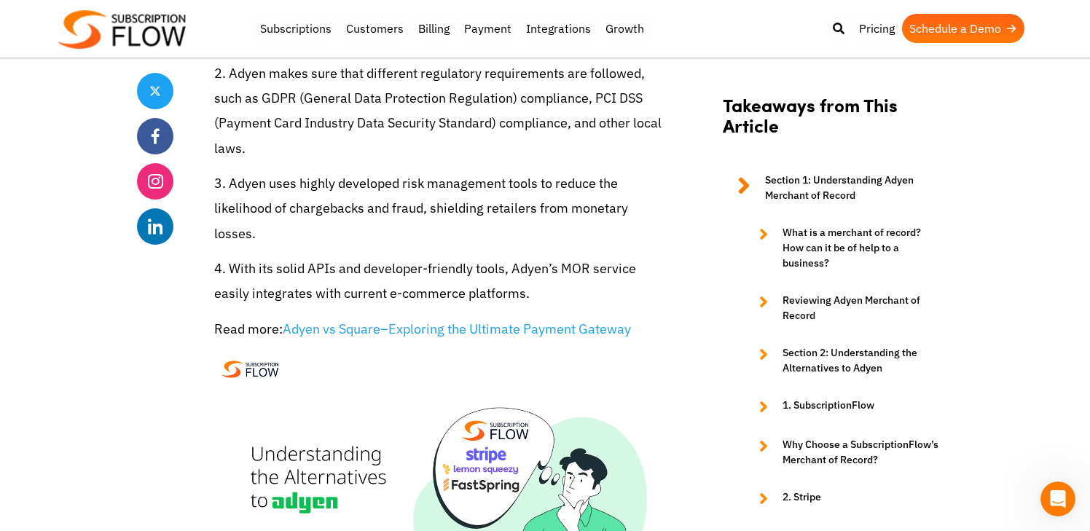
scroll to position [3250, 0]
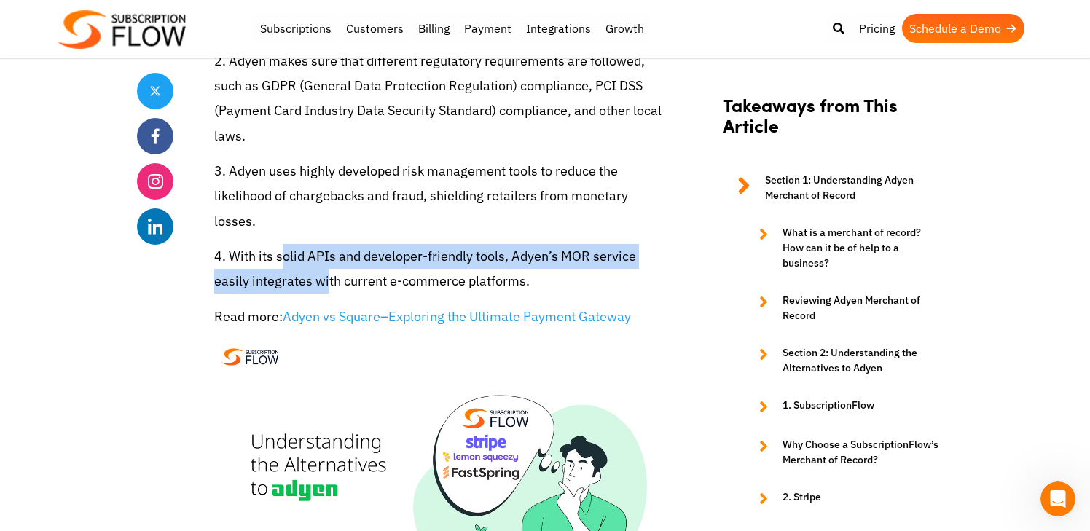
drag, startPoint x: 283, startPoint y: 213, endPoint x: 323, endPoint y: 231, distance: 43.7
click at [323, 244] on p "4. With its solid APIs and developer-friendly tools, Adyen’s MOR service easily…" at bounding box center [438, 269] width 449 height 50
drag, startPoint x: 280, startPoint y: 213, endPoint x: 303, endPoint y: 243, distance: 38.5
click at [302, 244] on p "4. With its solid APIs and developer-friendly tools, Adyen’s MOR service easily…" at bounding box center [438, 269] width 449 height 50
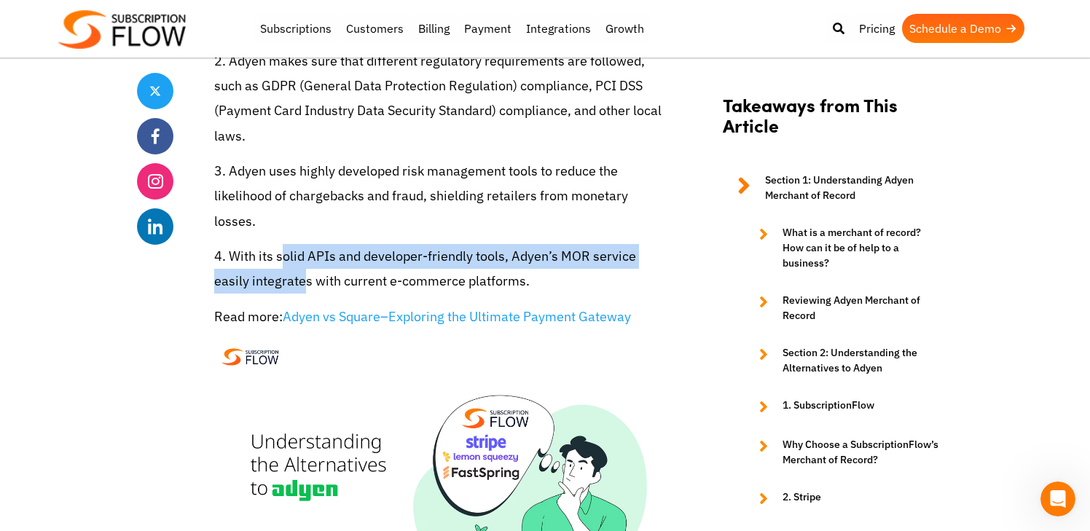
click at [303, 244] on p "4. With its solid APIs and developer-friendly tools, Adyen’s MOR service easily…" at bounding box center [438, 269] width 449 height 50
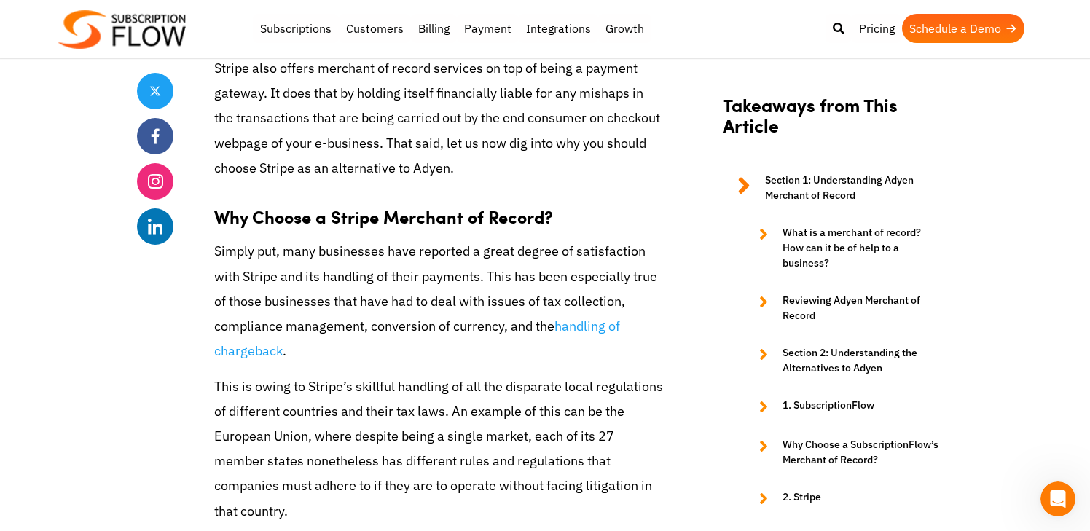
scroll to position [5217, 0]
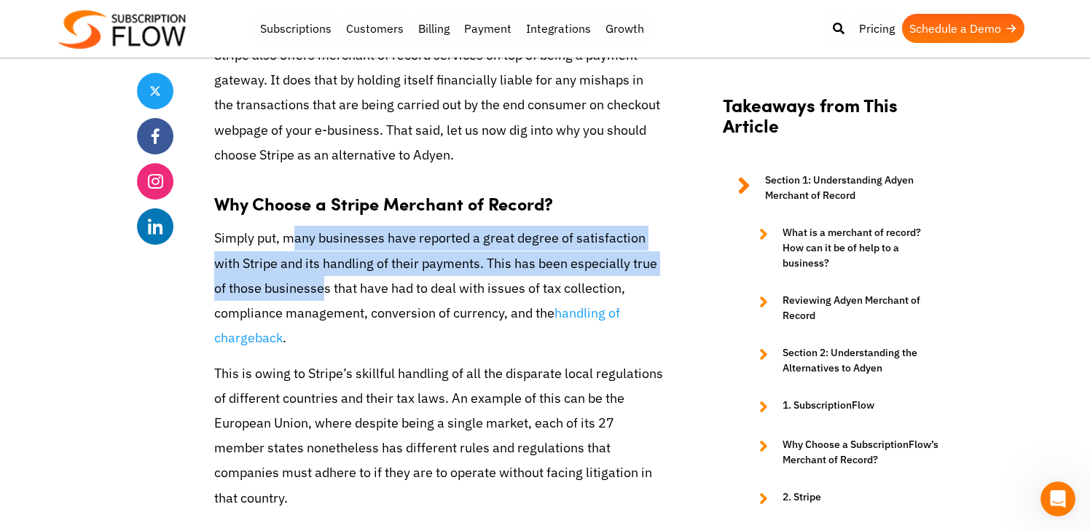
drag, startPoint x: 296, startPoint y: 165, endPoint x: 321, endPoint y: 207, distance: 48.3
click at [321, 226] on p "Simply put, many businesses have reported a great degree of satisfaction with S…" at bounding box center [438, 288] width 449 height 125
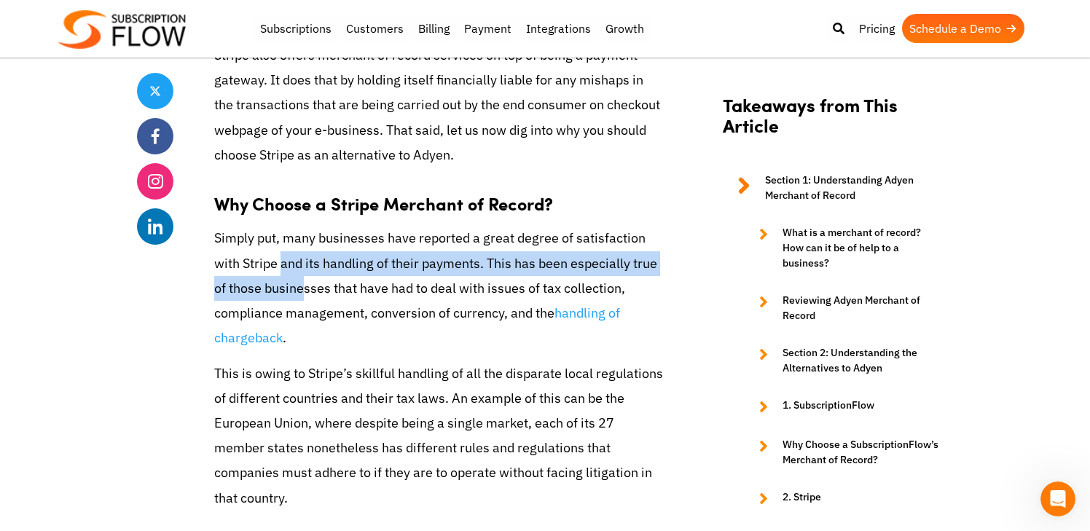
drag, startPoint x: 281, startPoint y: 184, endPoint x: 303, endPoint y: 211, distance: 34.1
click at [303, 226] on p "Simply put, many businesses have reported a great degree of satisfaction with S…" at bounding box center [438, 288] width 449 height 125
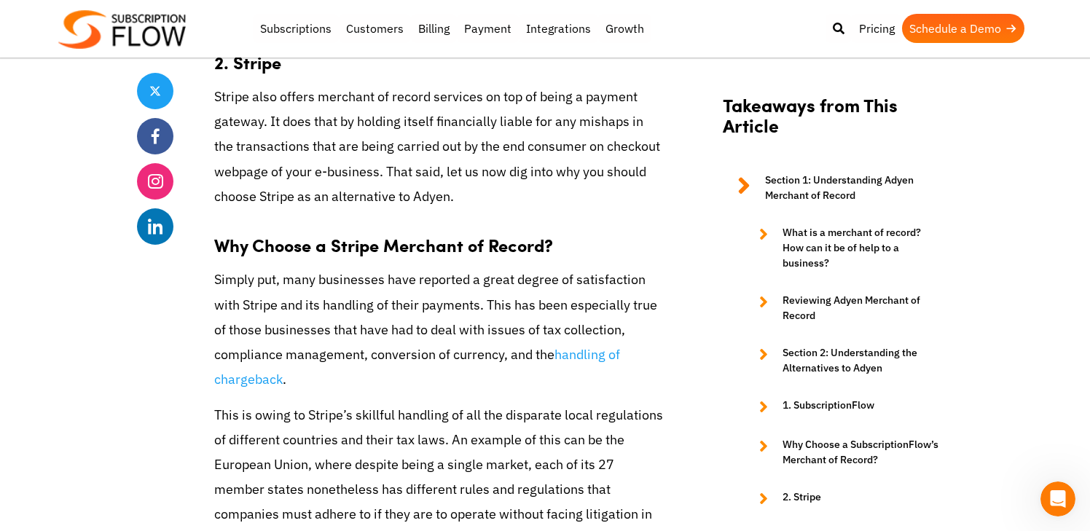
scroll to position [5170, 0]
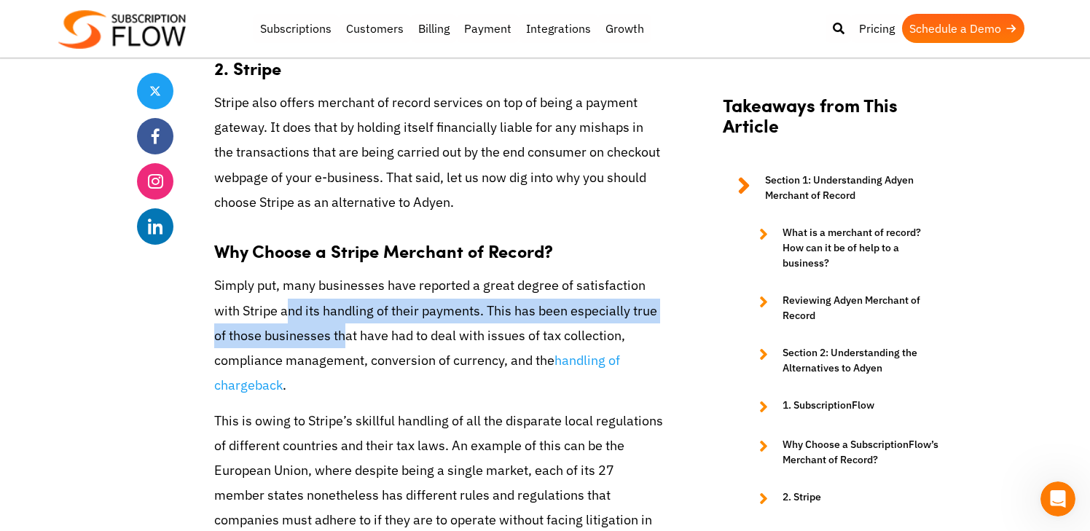
drag, startPoint x: 285, startPoint y: 227, endPoint x: 345, endPoint y: 267, distance: 71.5
click at [345, 273] on p "Simply put, many businesses have reported a great degree of satisfaction with S…" at bounding box center [438, 335] width 449 height 125
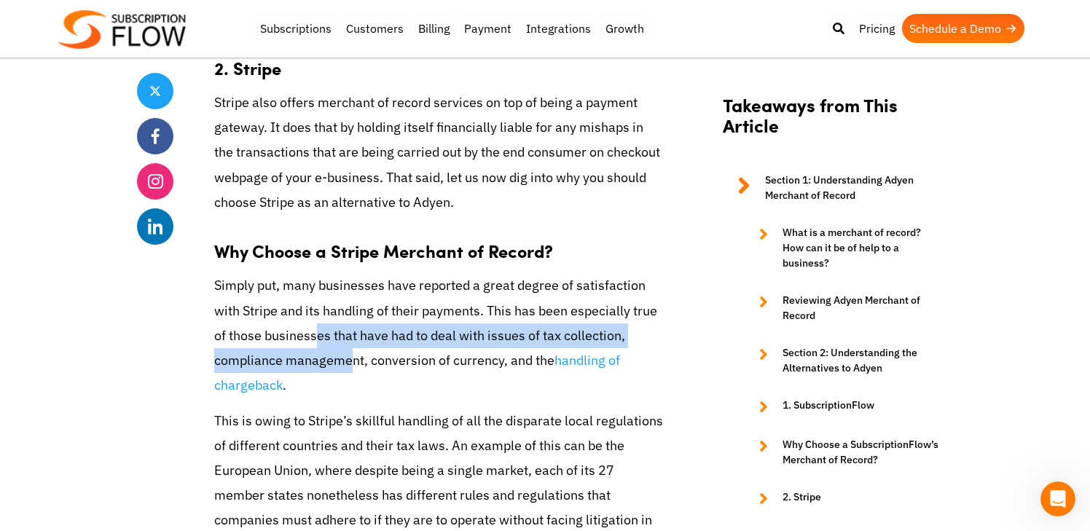
drag, startPoint x: 315, startPoint y: 266, endPoint x: 350, endPoint y: 295, distance: 45.0
click at [350, 295] on p "Simply put, many businesses have reported a great degree of satisfaction with S…" at bounding box center [438, 335] width 449 height 125
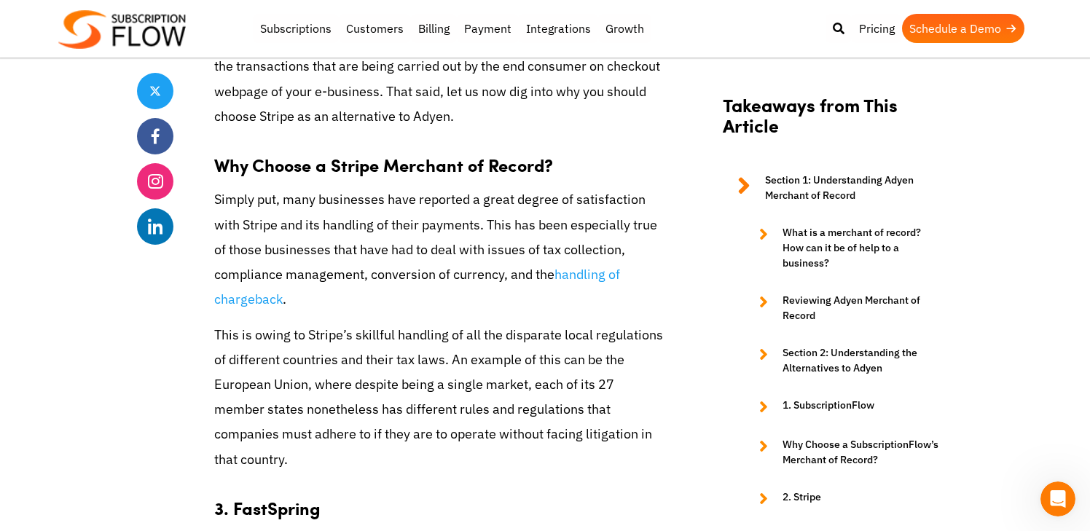
scroll to position [5272, 0]
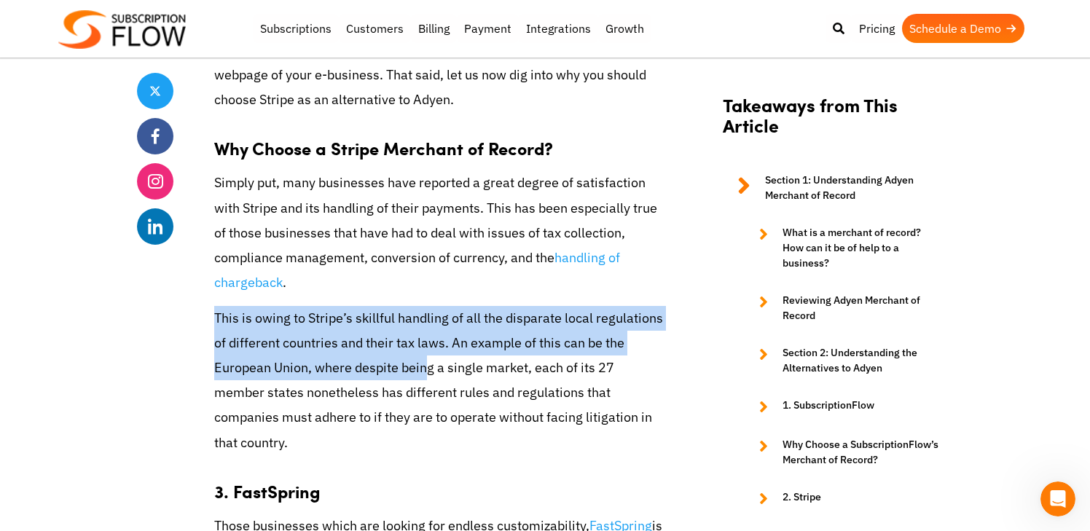
drag, startPoint x: 216, startPoint y: 242, endPoint x: 429, endPoint y: 302, distance: 220.9
click at [429, 306] on p "This is owing to Stripe’s skillful handling of all the disparate local regulati…" at bounding box center [438, 380] width 449 height 149
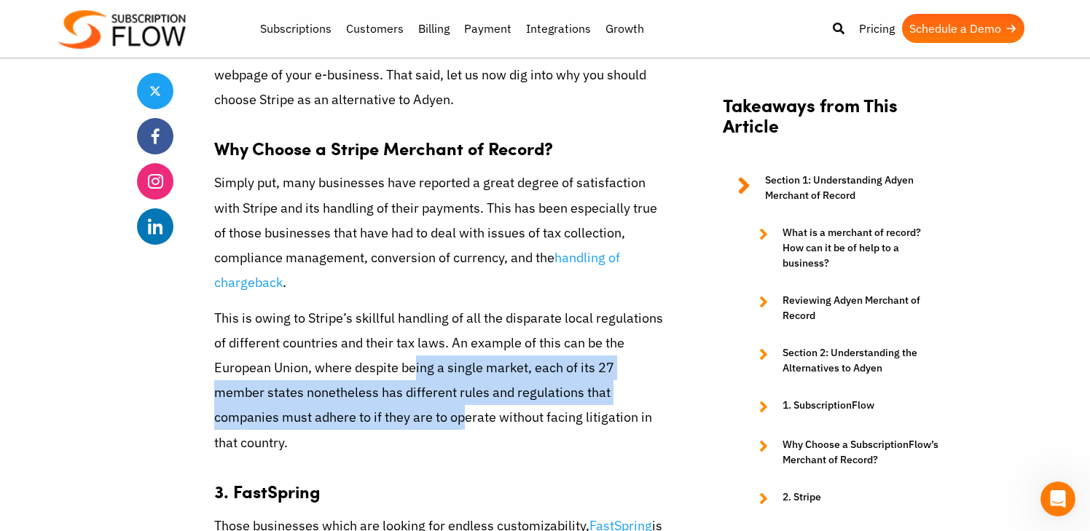
drag, startPoint x: 416, startPoint y: 299, endPoint x: 464, endPoint y: 353, distance: 72.2
click at [464, 353] on p "This is owing to Stripe’s skillful handling of all the disparate local regulati…" at bounding box center [438, 380] width 449 height 149
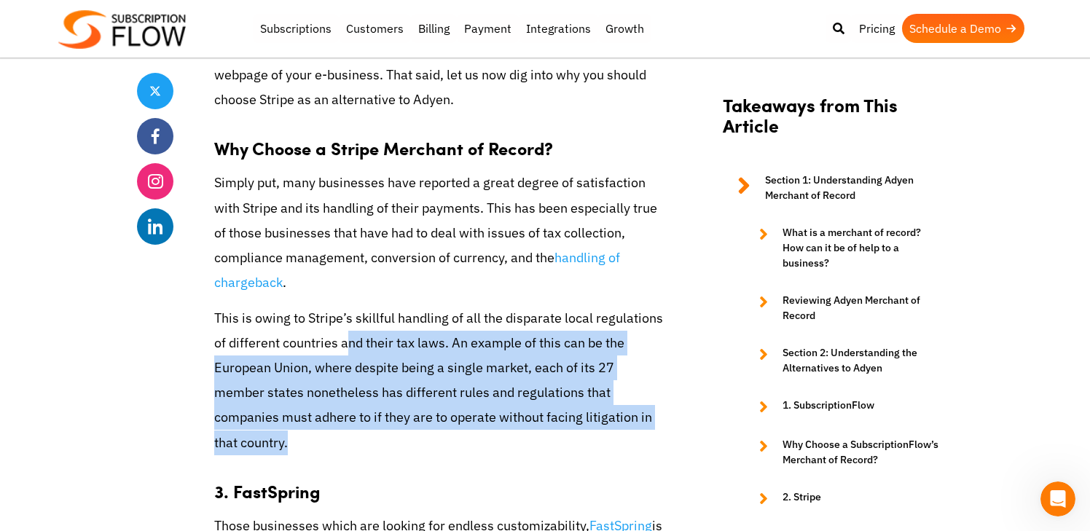
drag, startPoint x: 346, startPoint y: 278, endPoint x: 396, endPoint y: 372, distance: 106.6
click at [396, 372] on p "This is owing to Stripe’s skillful handling of all the disparate local regulati…" at bounding box center [438, 380] width 449 height 149
click at [336, 338] on p "This is owing to Stripe’s skillful handling of all the disparate local regulati…" at bounding box center [438, 380] width 449 height 149
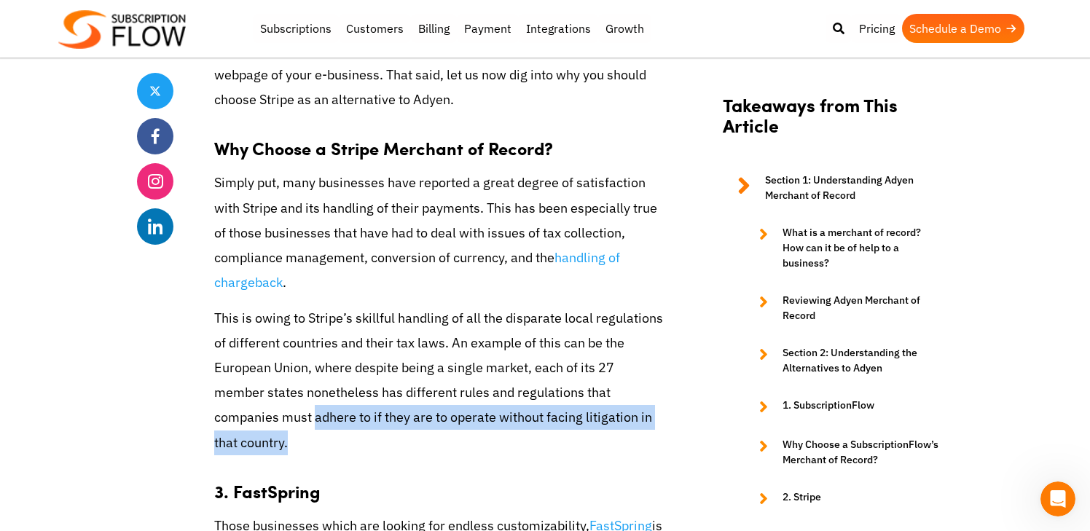
drag, startPoint x: 315, startPoint y: 338, endPoint x: 351, endPoint y: 372, distance: 49.5
click at [351, 372] on p "This is owing to Stripe’s skillful handling of all the disparate local regulati…" at bounding box center [438, 380] width 449 height 149
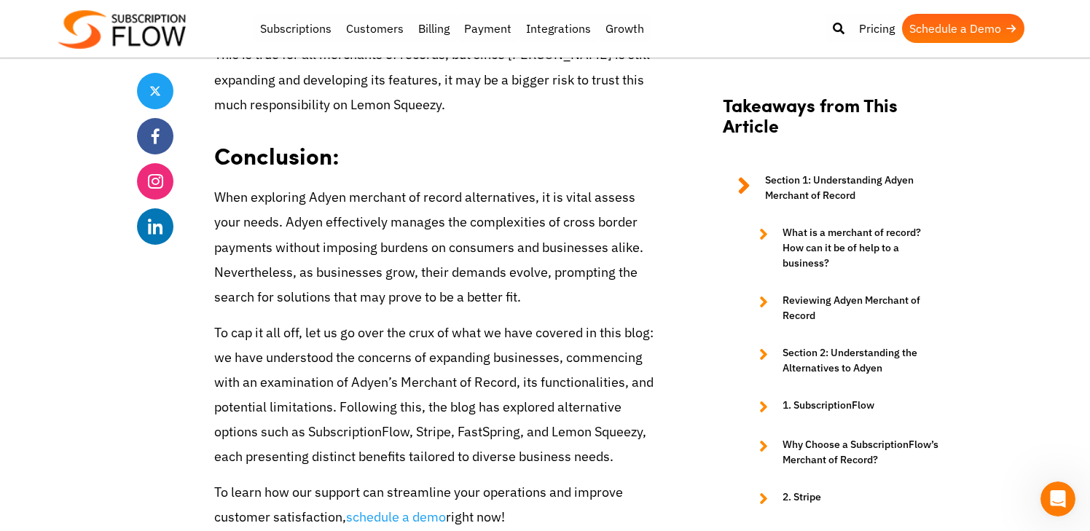
scroll to position [6436, 0]
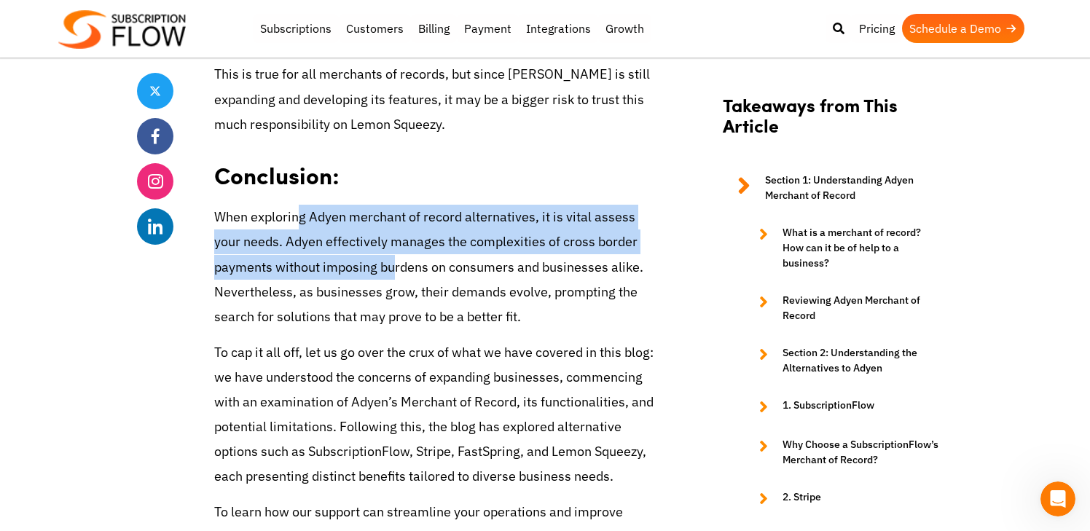
drag, startPoint x: 296, startPoint y: 146, endPoint x: 330, endPoint y: 192, distance: 57.8
click at [330, 205] on p "When exploring Adyen merchant of record alternatives, it is vital assess your n…" at bounding box center [438, 267] width 449 height 125
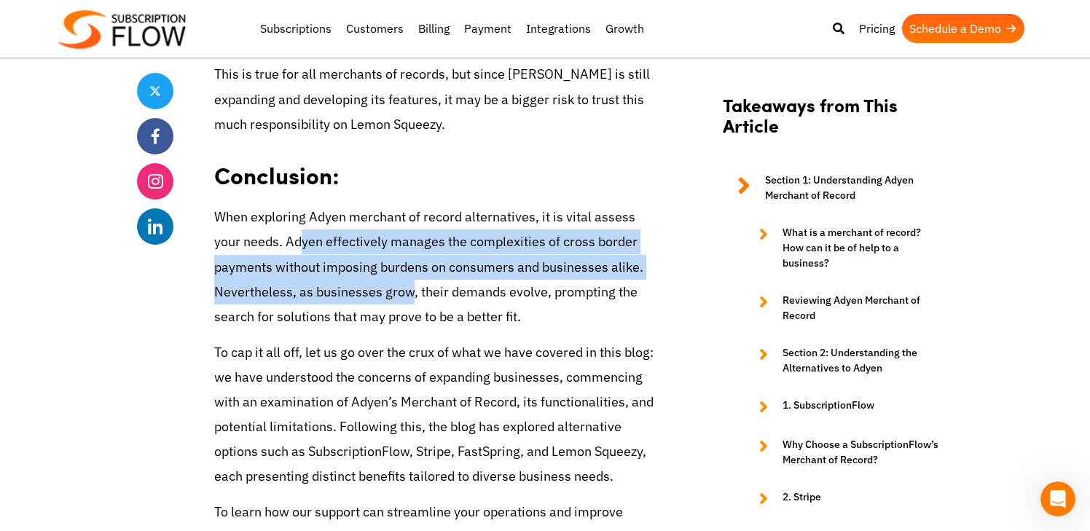
drag, startPoint x: 273, startPoint y: 169, endPoint x: 328, endPoint y: 219, distance: 74.2
click at [328, 219] on p "When exploring Adyen merchant of record alternatives, it is vital assess your n…" at bounding box center [438, 267] width 449 height 125
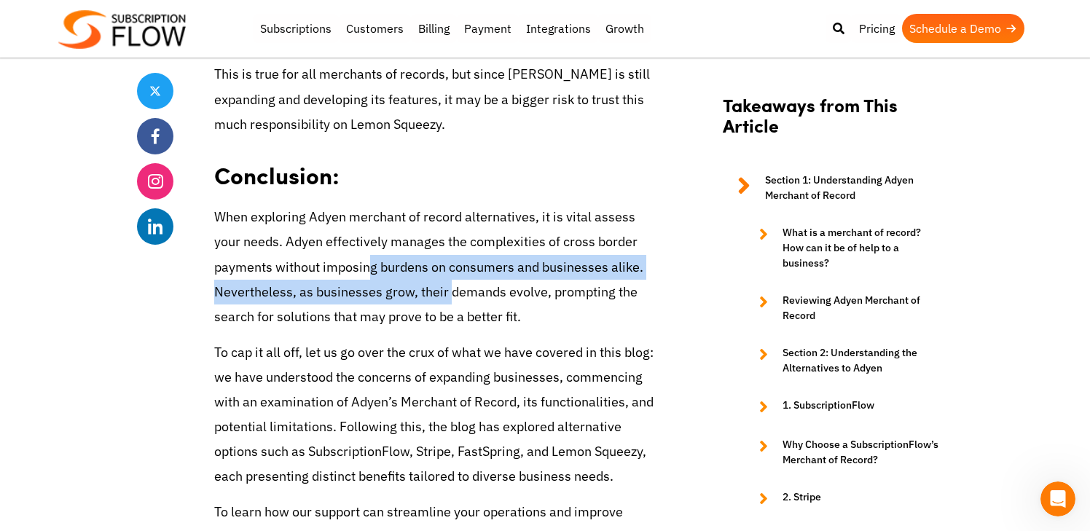
drag, startPoint x: 302, startPoint y: 193, endPoint x: 368, endPoint y: 231, distance: 75.7
click at [368, 231] on p "When exploring Adyen merchant of record alternatives, it is vital assess your n…" at bounding box center [438, 267] width 449 height 125
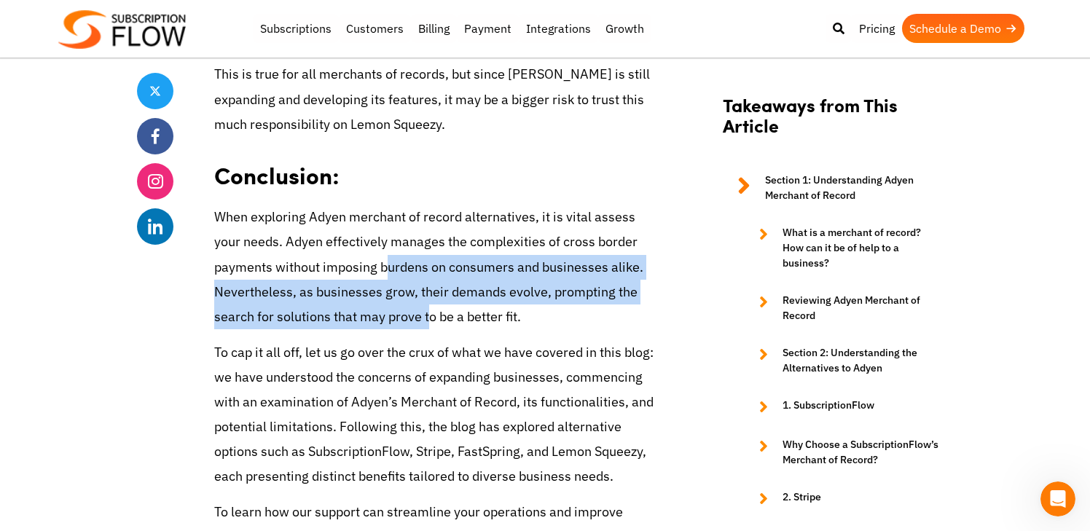
drag, startPoint x: 321, startPoint y: 182, endPoint x: 365, endPoint y: 243, distance: 74.6
click at [365, 243] on p "When exploring Adyen merchant of record alternatives, it is vital assess your n…" at bounding box center [438, 267] width 449 height 125
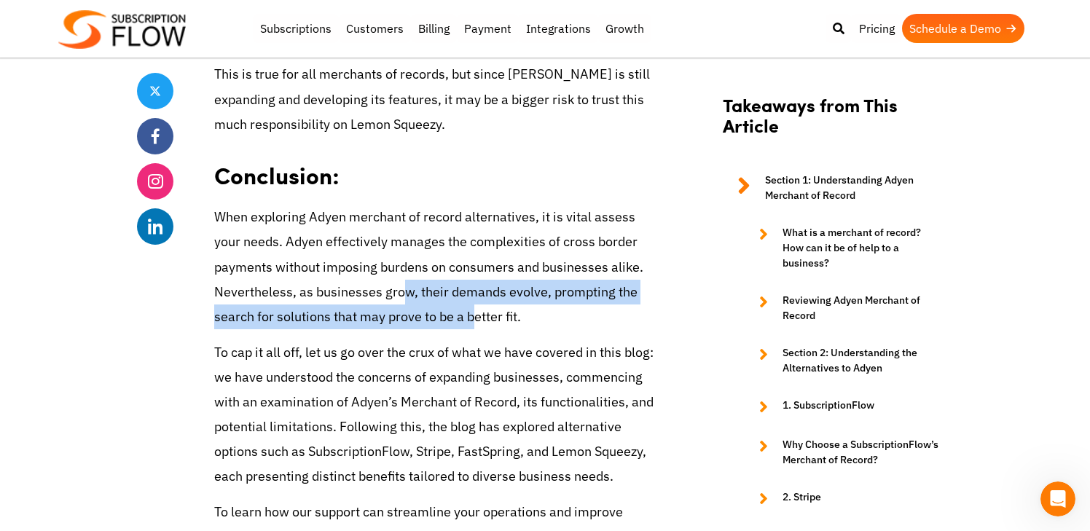
drag, startPoint x: 322, startPoint y: 218, endPoint x: 413, endPoint y: 256, distance: 98.6
click at [413, 256] on p "When exploring Adyen merchant of record alternatives, it is vital assess your n…" at bounding box center [438, 267] width 449 height 125
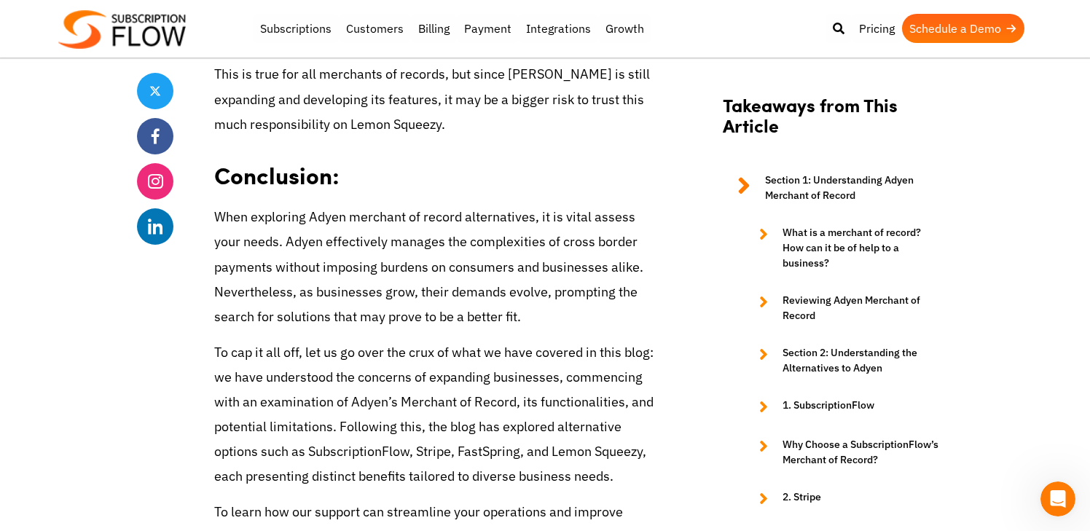
drag, startPoint x: 310, startPoint y: 221, endPoint x: 407, endPoint y: 249, distance: 101.0
click at [407, 249] on p "When exploring Adyen merchant of record alternatives, it is vital assess your n…" at bounding box center [438, 267] width 449 height 125
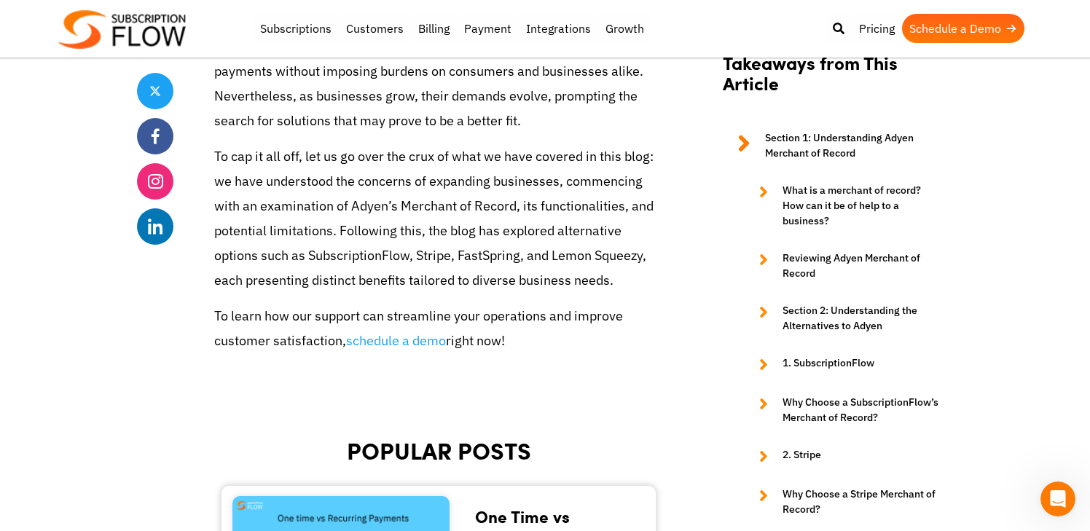
scroll to position [6659, 0]
